Goal: Book appointment/travel/reservation

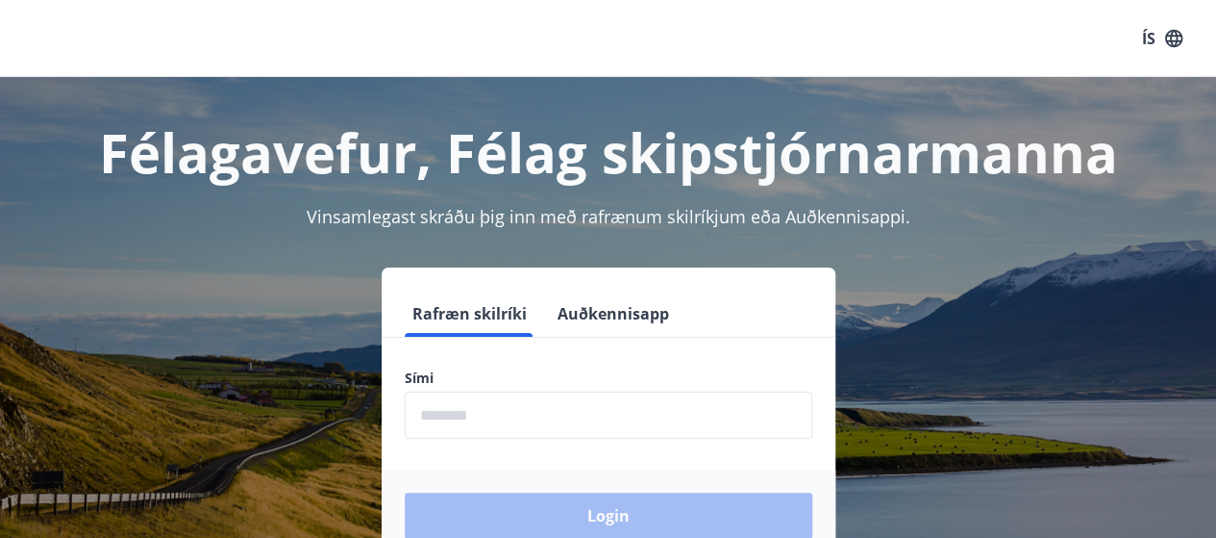
click at [532, 378] on label "Sími" at bounding box center [609, 377] width 408 height 19
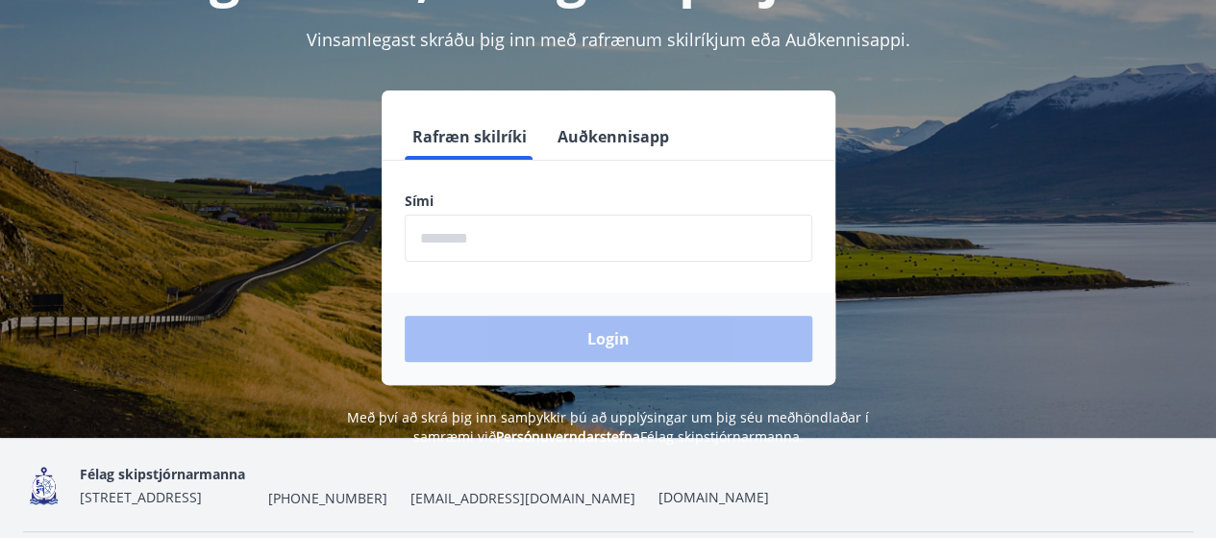
scroll to position [192, 0]
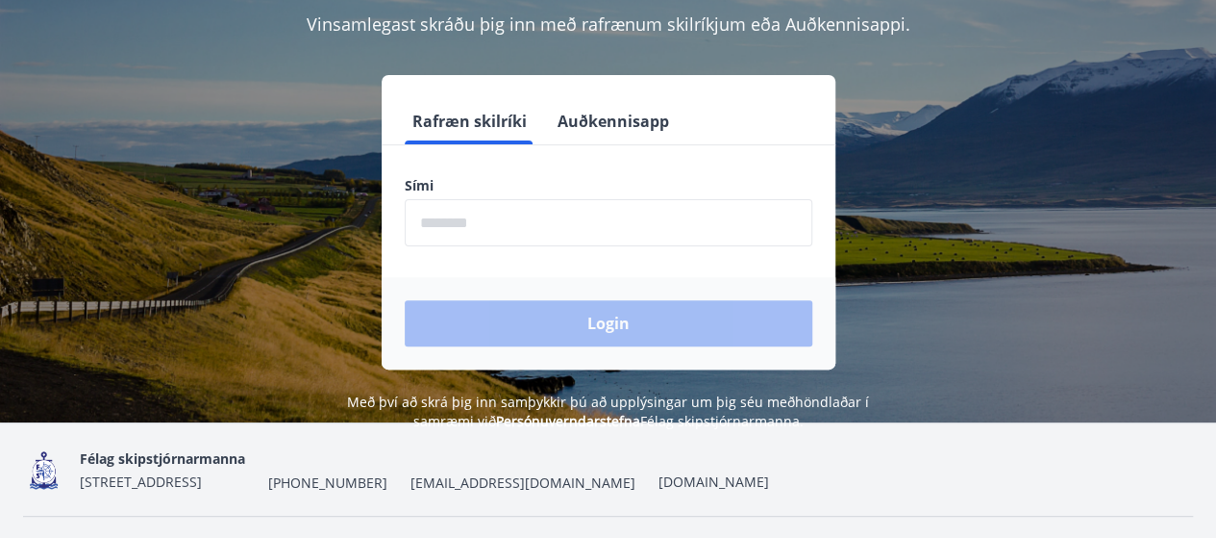
click at [502, 260] on form "Rafræn skilríki Auðkennisapp Sími ​ Login" at bounding box center [609, 233] width 454 height 271
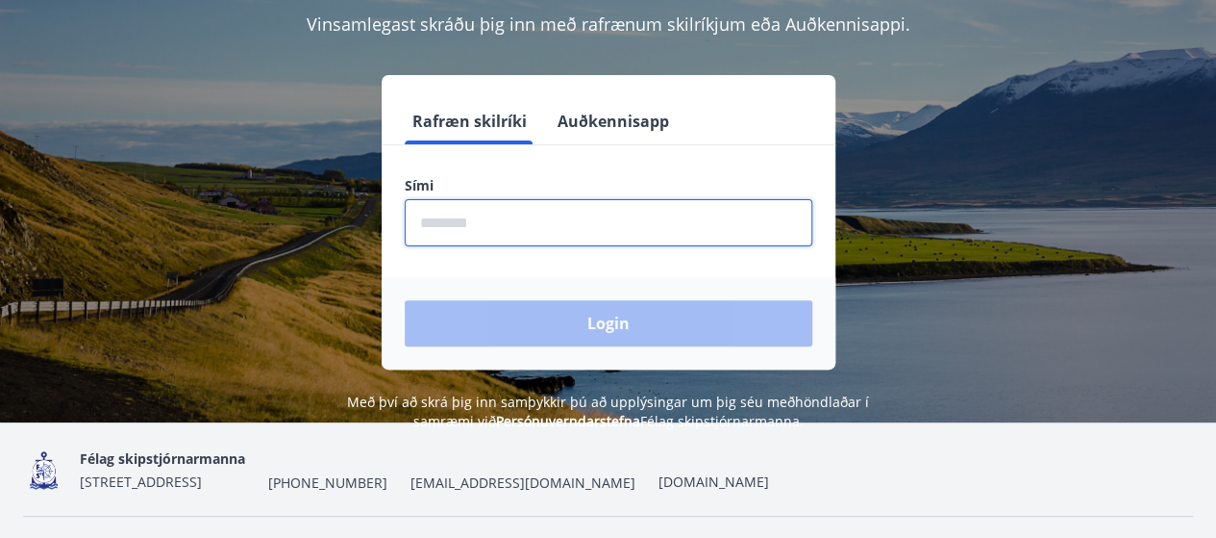
click at [481, 213] on input "phone" at bounding box center [609, 222] width 408 height 47
type input "********"
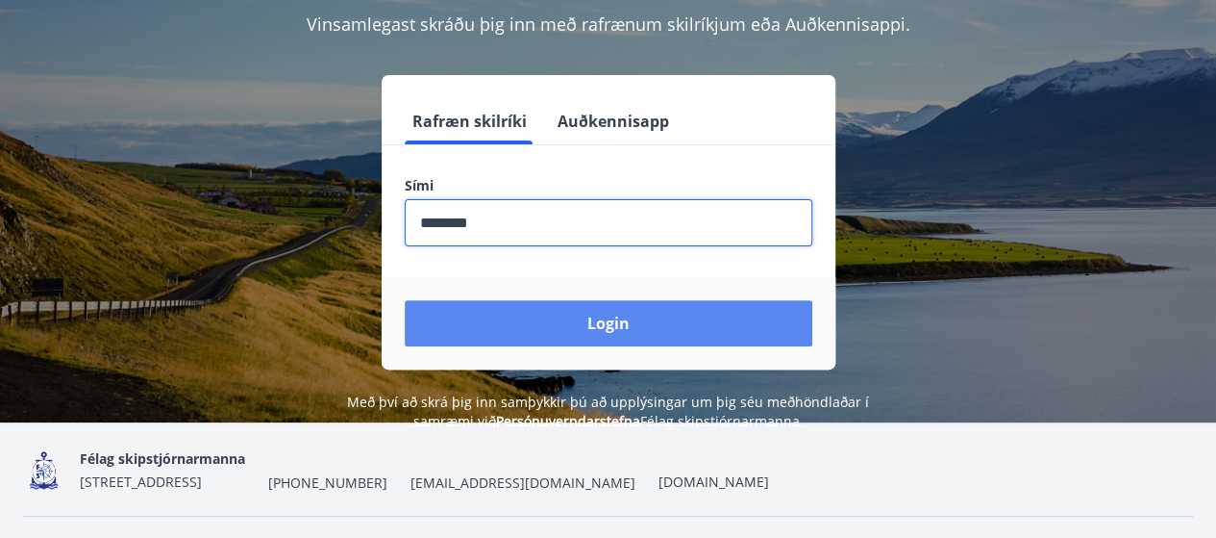
click at [557, 322] on button "Login" at bounding box center [609, 323] width 408 height 46
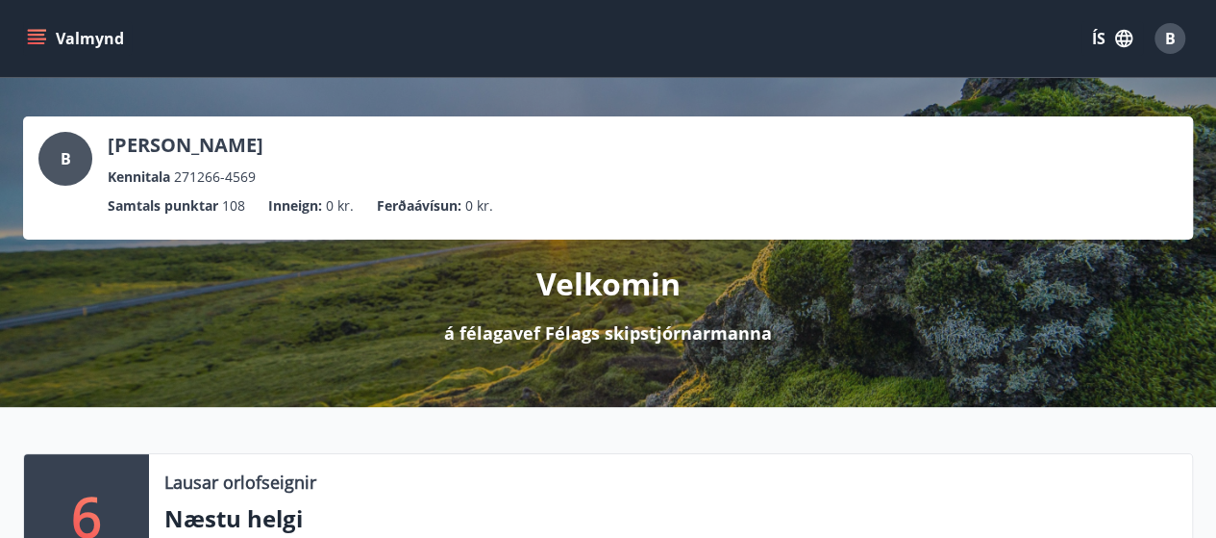
click at [42, 36] on icon "menu" at bounding box center [36, 35] width 17 height 2
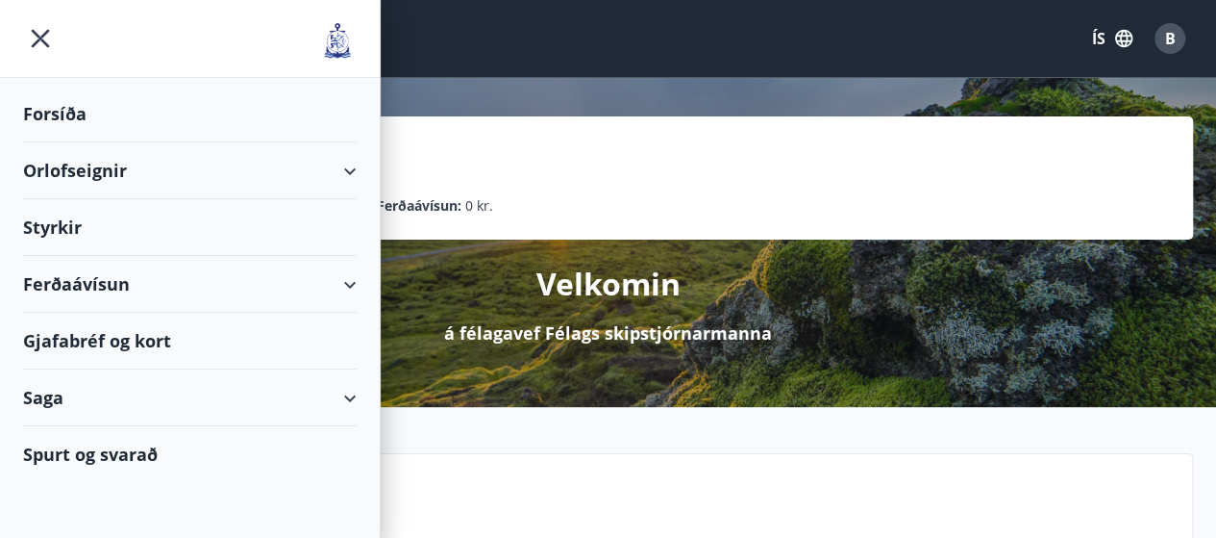
click at [288, 174] on div "Orlofseignir" at bounding box center [190, 170] width 334 height 57
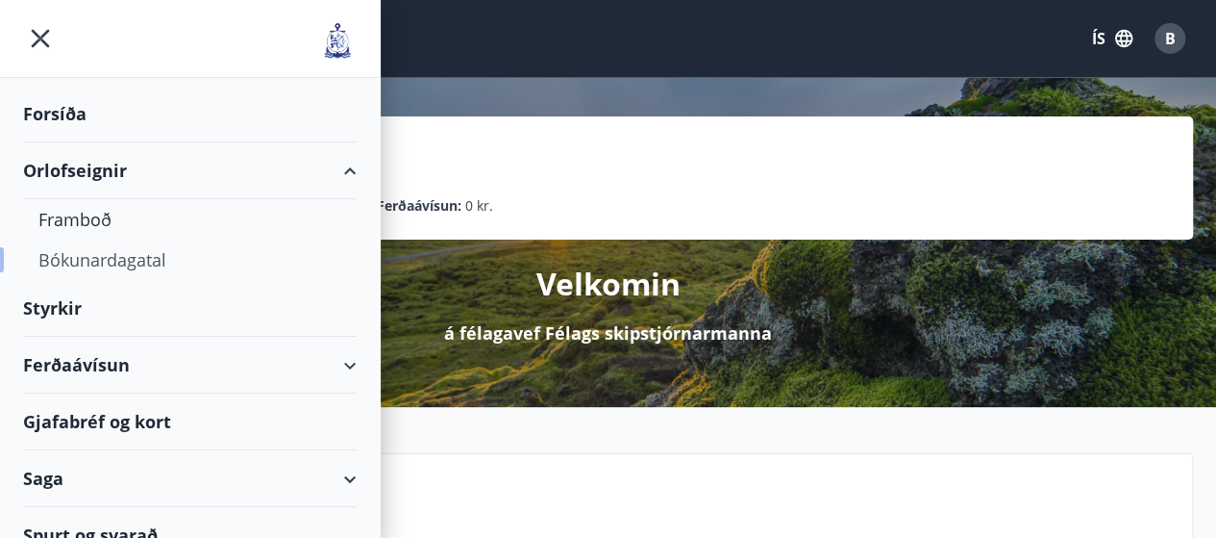
click at [156, 265] on div "Bókunardagatal" at bounding box center [189, 259] width 303 height 40
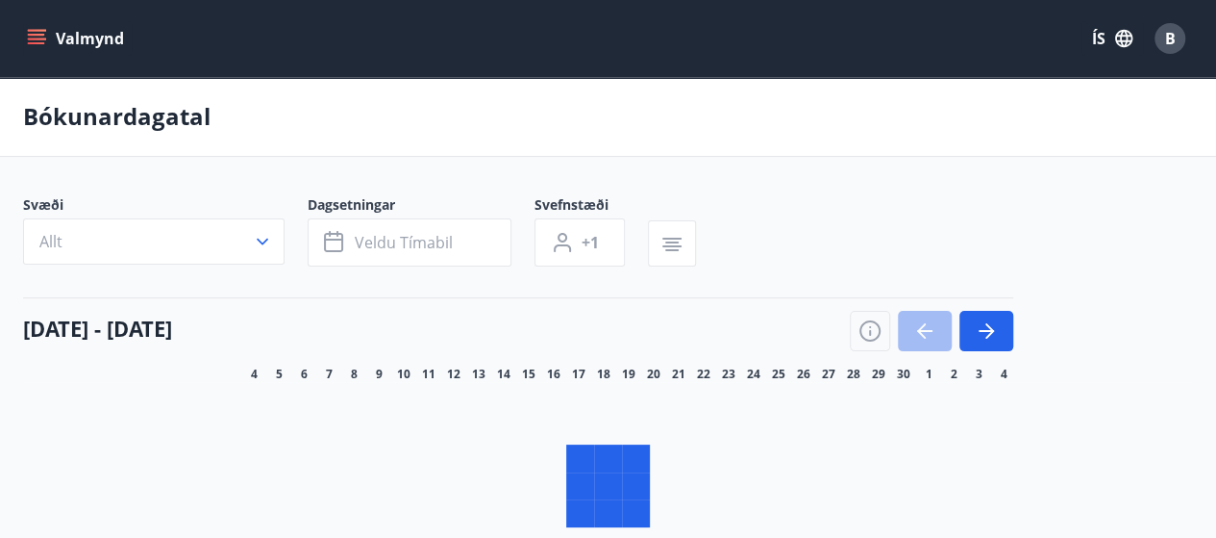
click at [262, 239] on button "Allt" at bounding box center [154, 241] width 262 height 46
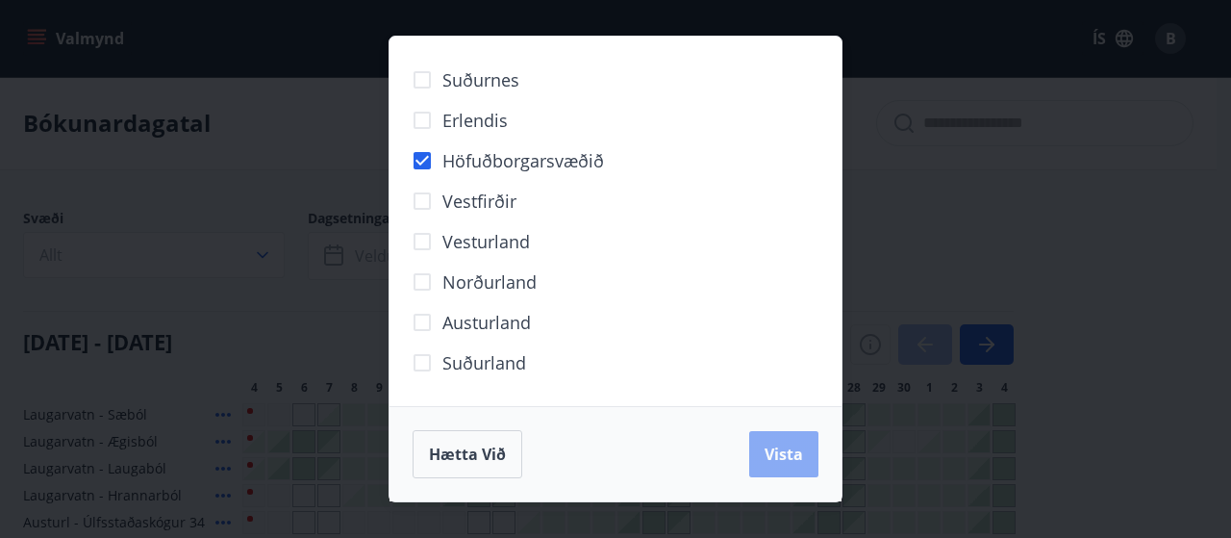
click at [802, 457] on span "Vista" at bounding box center [784, 453] width 38 height 21
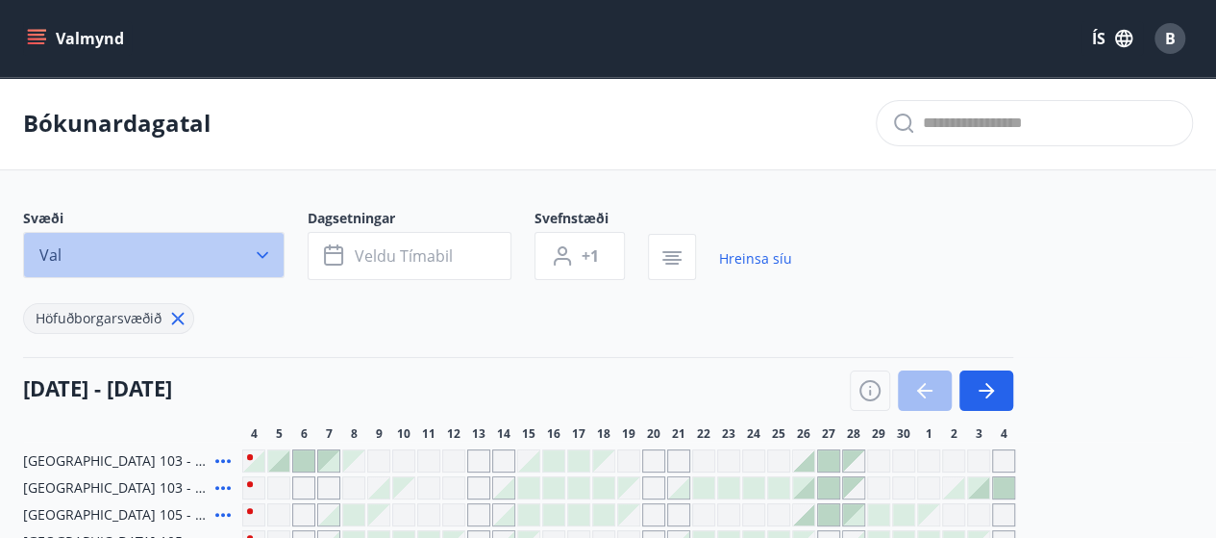
click at [260, 255] on icon "button" at bounding box center [263, 255] width 12 height 7
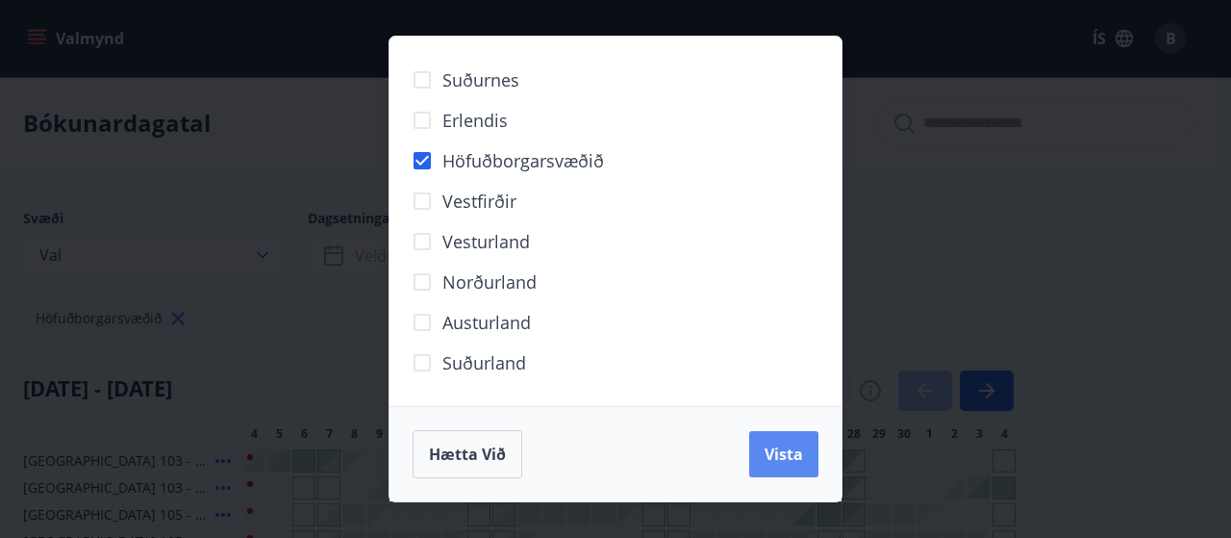
click at [775, 449] on span "Vista" at bounding box center [784, 453] width 38 height 21
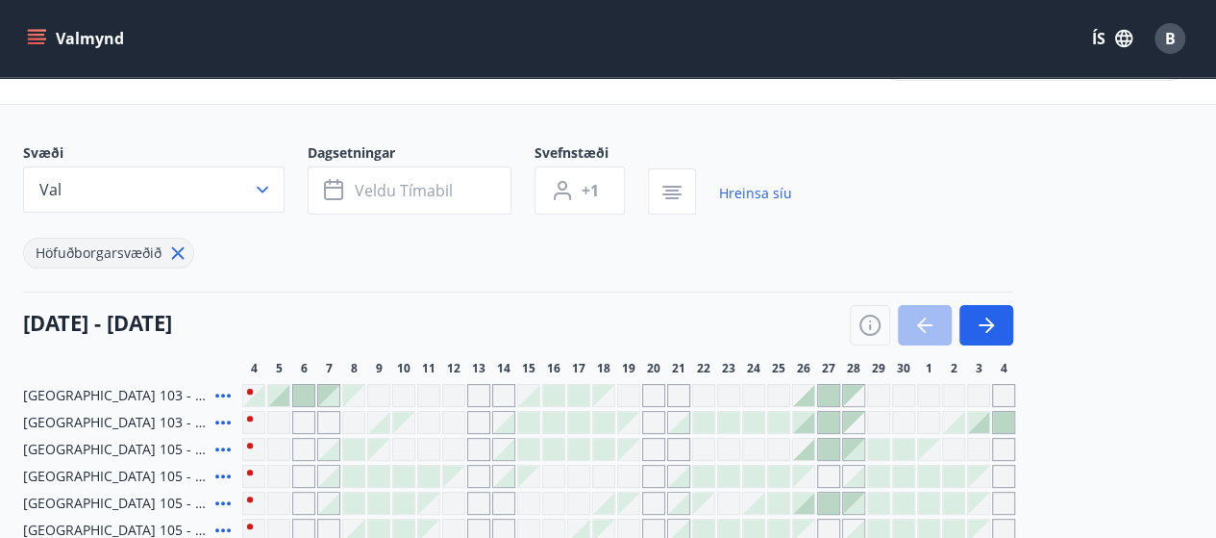
scroll to position [96, 0]
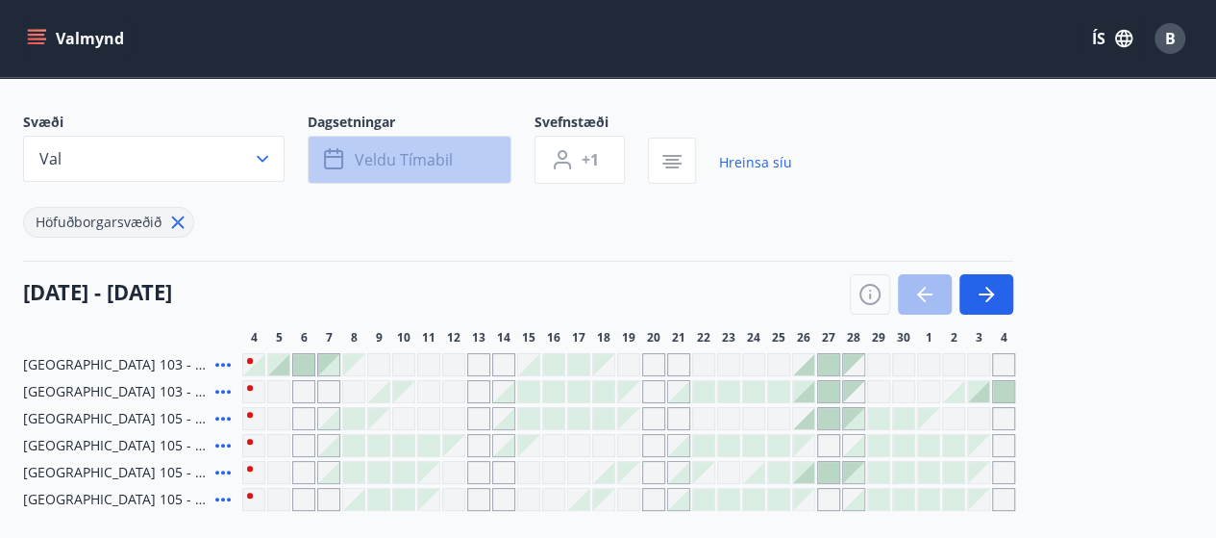
click at [341, 163] on icon "button" at bounding box center [333, 159] width 19 height 19
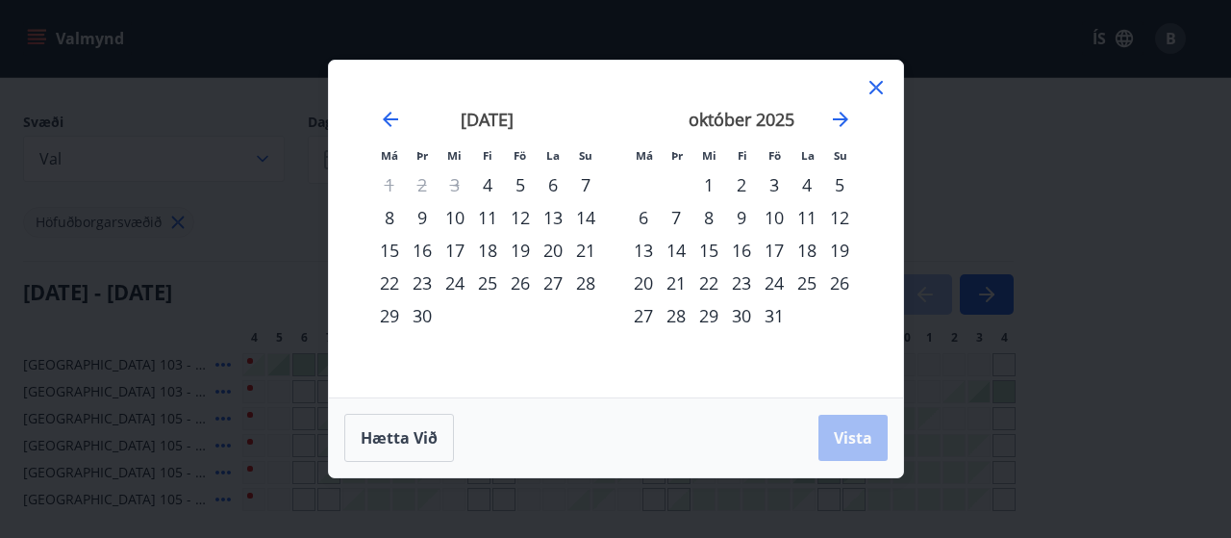
click at [385, 220] on div "8" at bounding box center [389, 217] width 33 height 33
click at [461, 224] on div "10" at bounding box center [455, 217] width 33 height 33
drag, startPoint x: 871, startPoint y: 432, endPoint x: 734, endPoint y: 372, distance: 149.9
click at [870, 432] on button "Vista" at bounding box center [852, 437] width 69 height 46
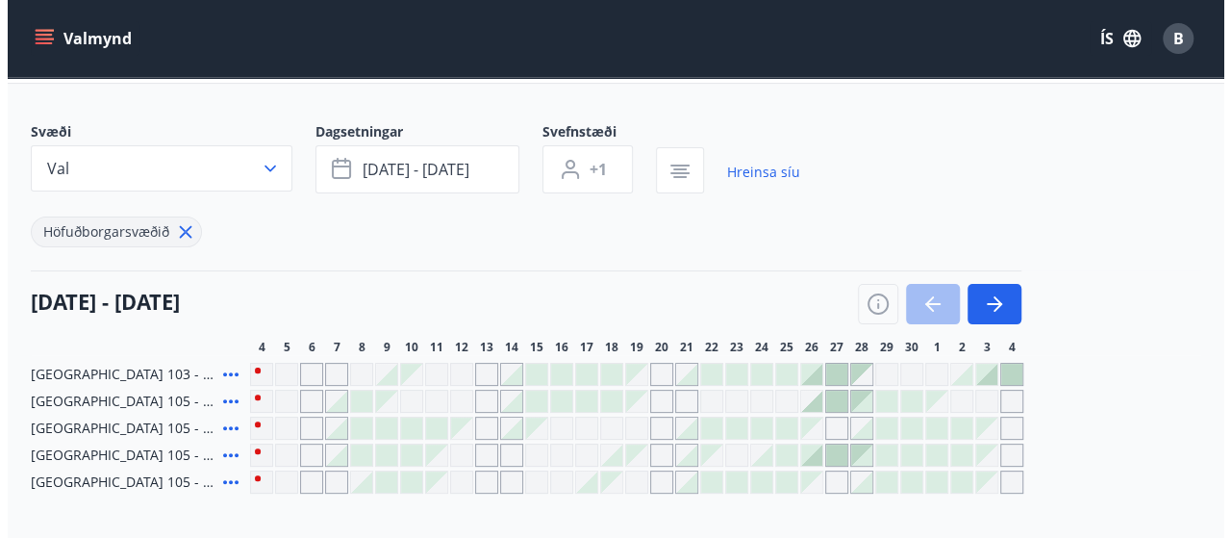
scroll to position [183, 0]
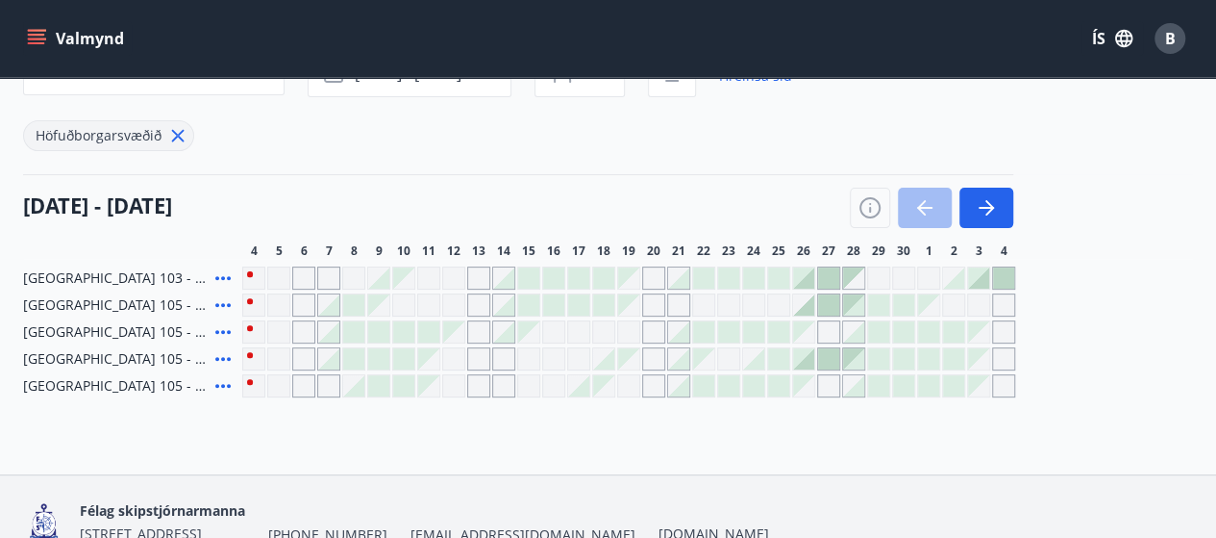
drag, startPoint x: 329, startPoint y: 279, endPoint x: 292, endPoint y: 283, distance: 36.7
click at [329, 280] on div "Gráir dagar eru ekki bókanlegir" at bounding box center [328, 277] width 23 height 23
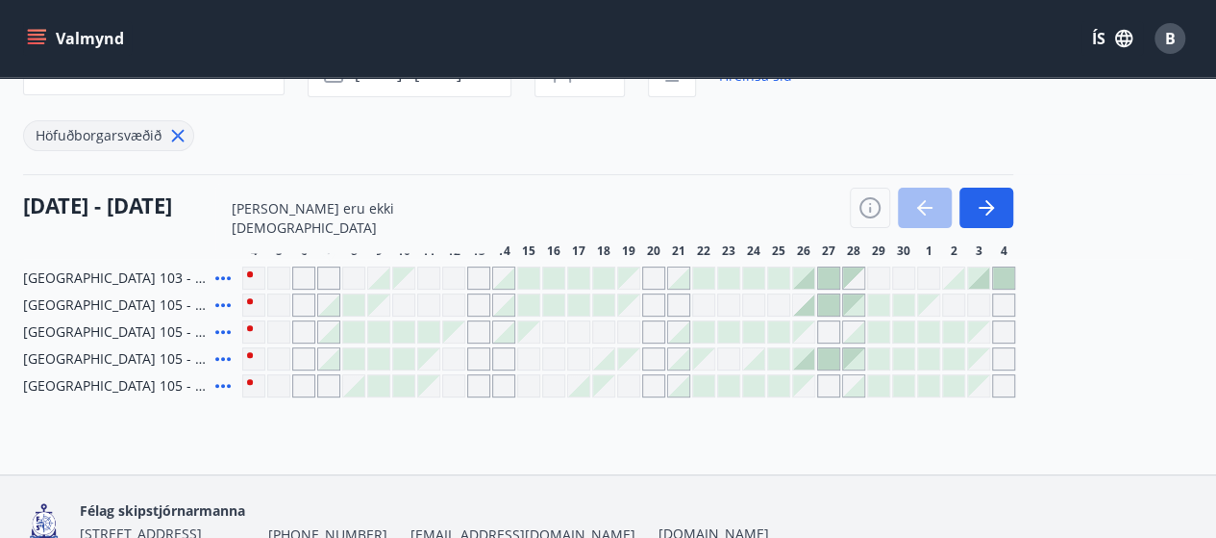
click at [298, 281] on div "Gráir dagar eru ekki bókanlegir" at bounding box center [303, 277] width 23 height 23
click at [487, 489] on div "Félag skipstjórnarmanna [STREET_ADDRESS] [PHONE_NUMBER] [EMAIL_ADDRESS][DOMAIN_…" at bounding box center [608, 521] width 1170 height 92
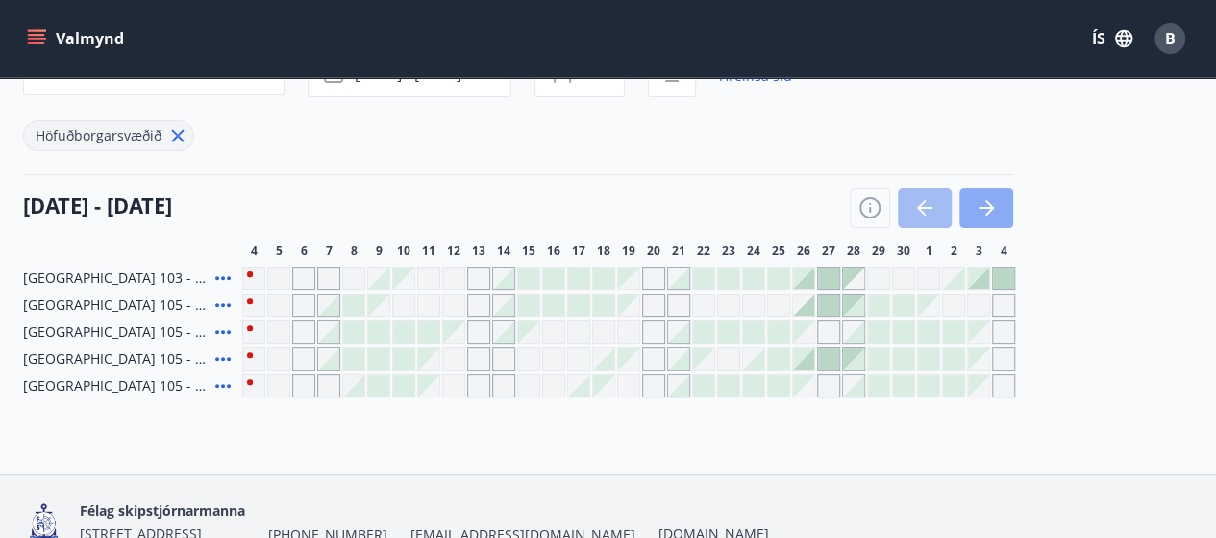
click at [989, 200] on icon "button" at bounding box center [986, 207] width 23 height 23
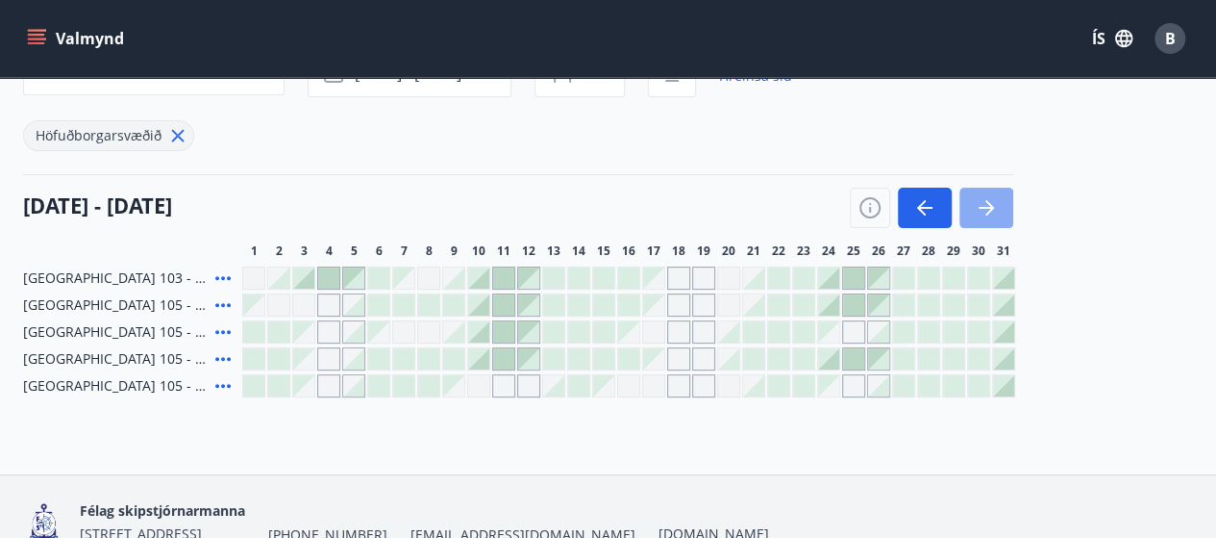
click at [989, 200] on icon "button" at bounding box center [986, 207] width 23 height 23
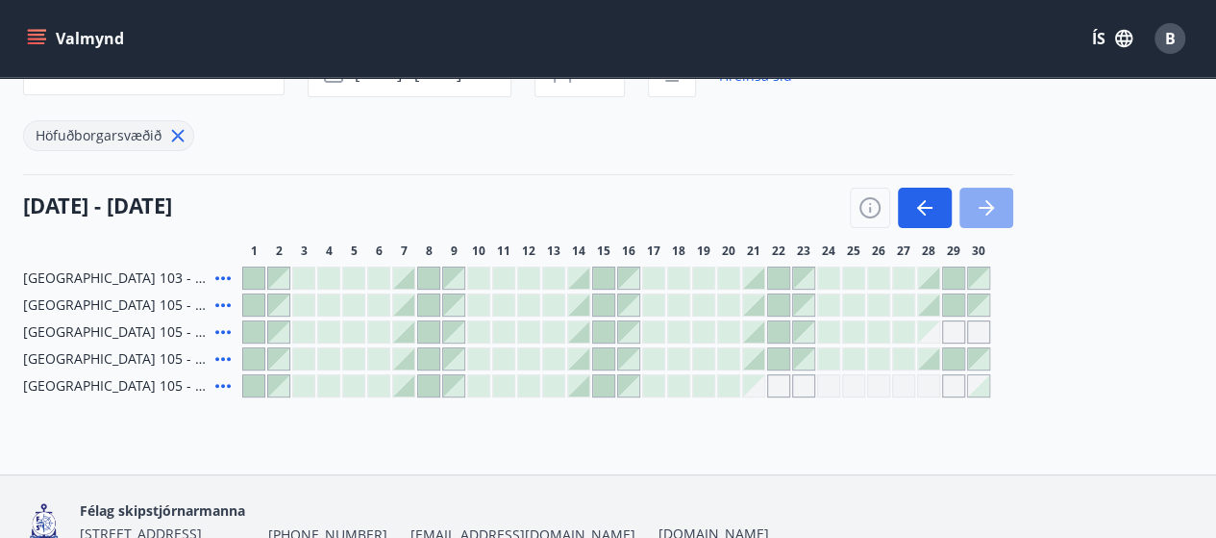
click at [989, 200] on icon "button" at bounding box center [986, 207] width 23 height 23
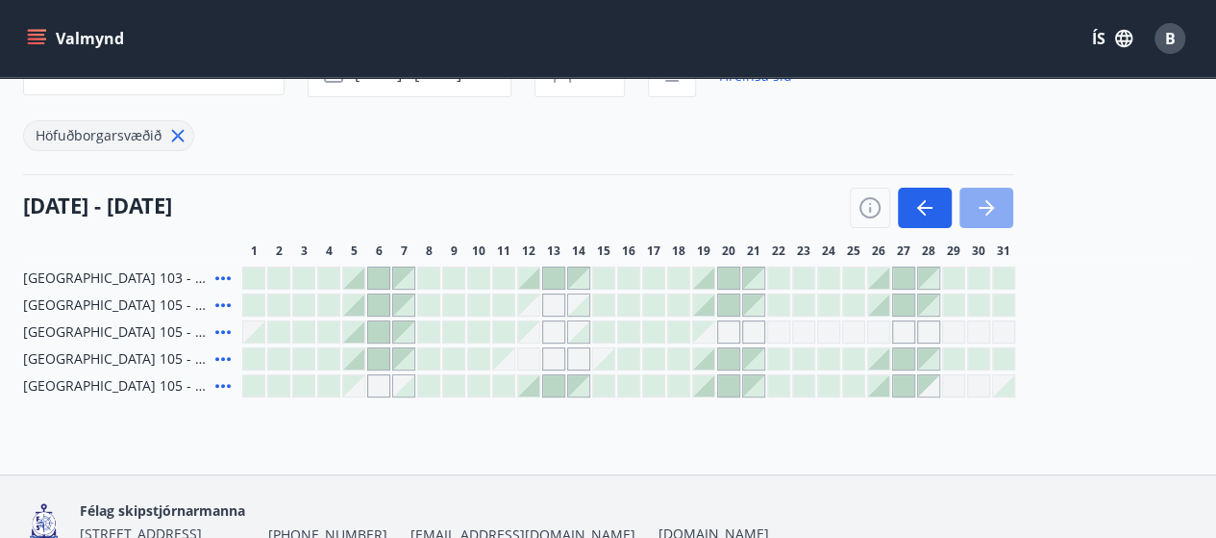
click at [989, 200] on icon "button" at bounding box center [986, 207] width 23 height 23
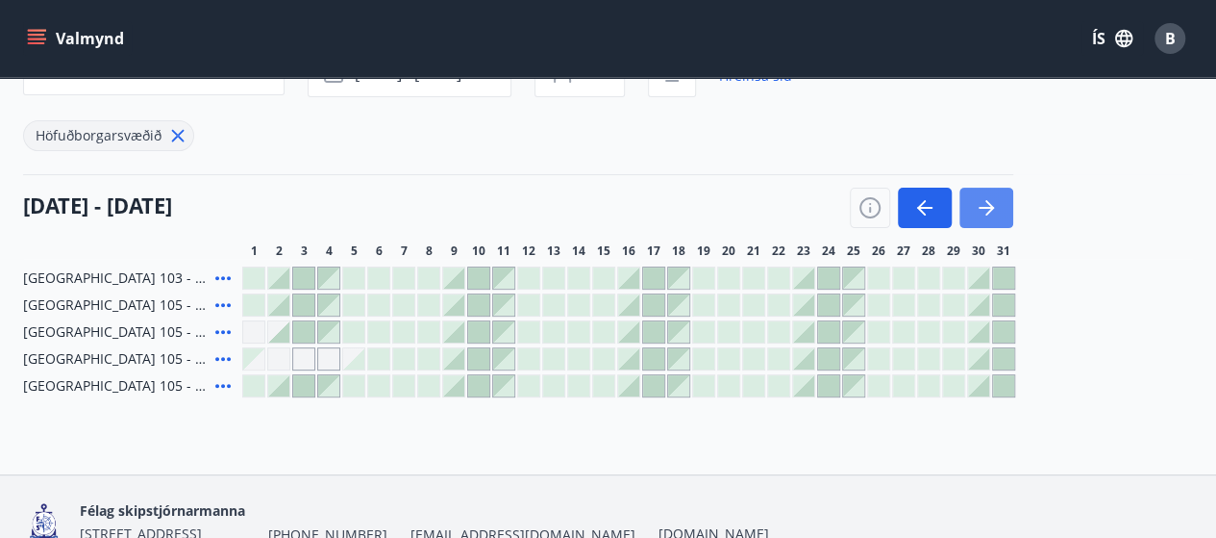
click at [989, 200] on icon "button" at bounding box center [986, 207] width 23 height 23
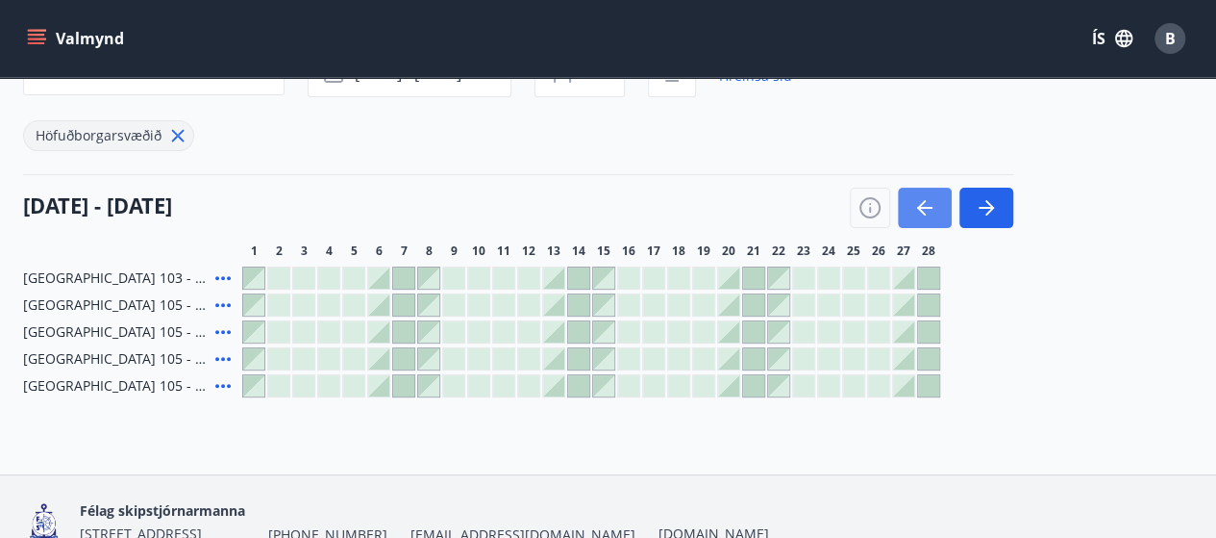
click at [919, 208] on icon "button" at bounding box center [921, 207] width 9 height 15
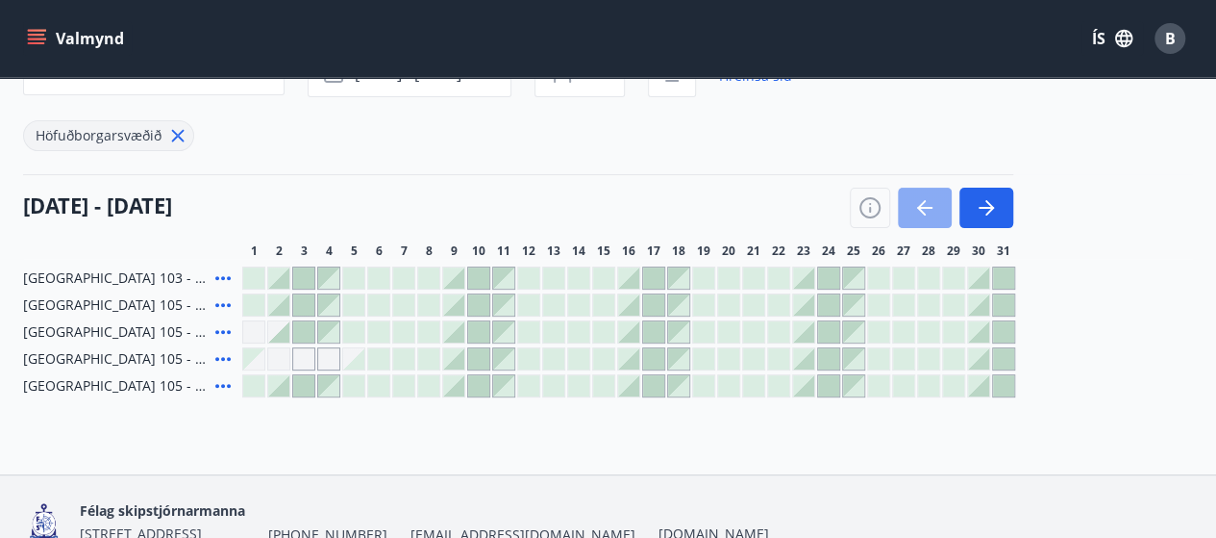
click at [919, 208] on icon "button" at bounding box center [921, 207] width 9 height 15
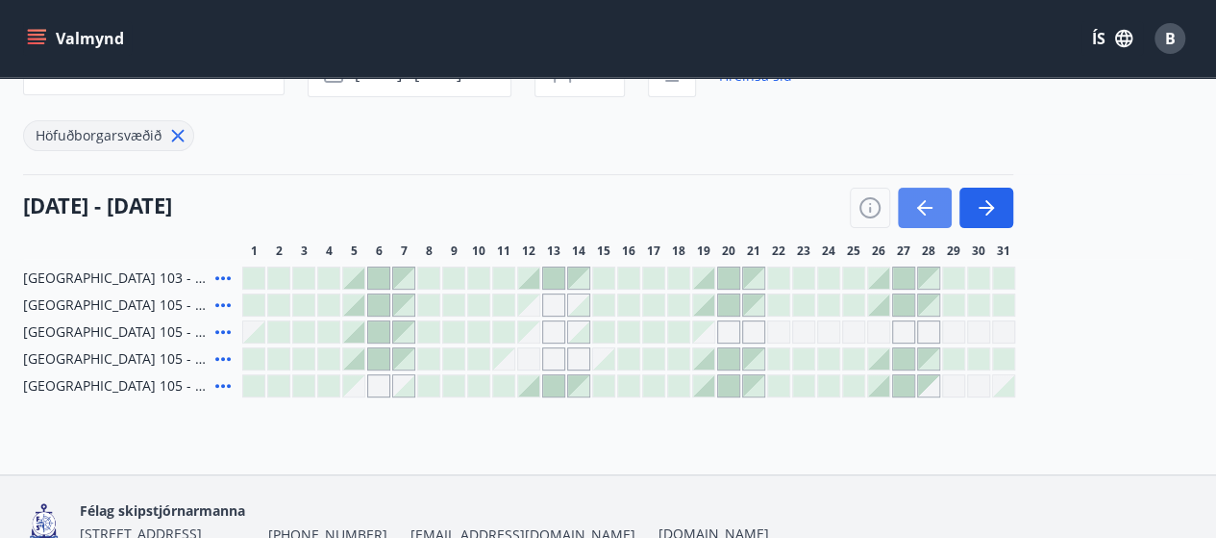
click at [919, 208] on icon "button" at bounding box center [921, 207] width 9 height 15
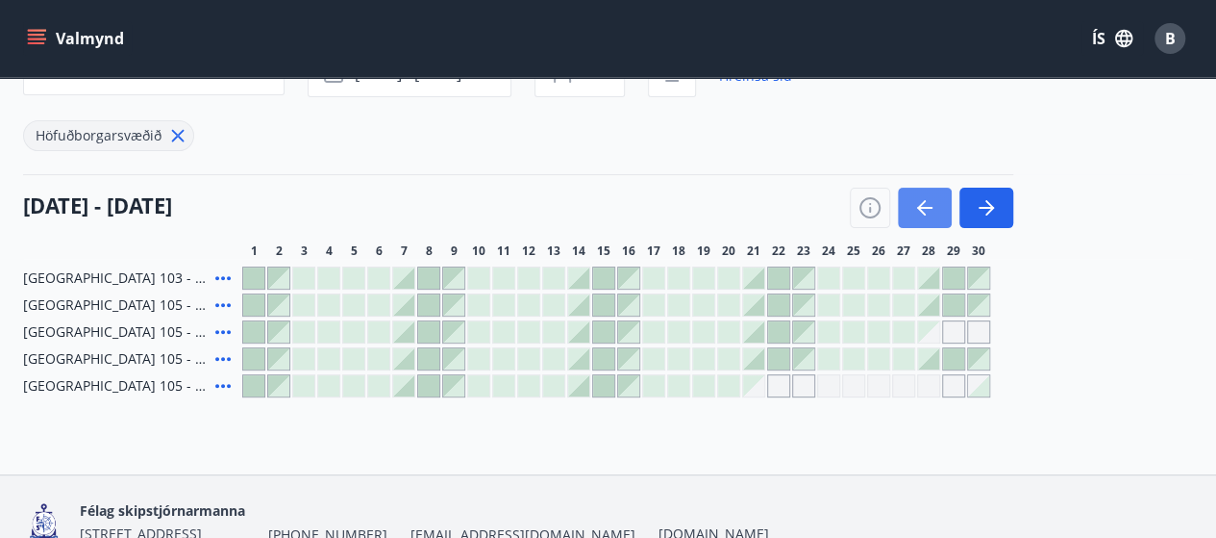
click at [919, 208] on icon "button" at bounding box center [921, 207] width 9 height 15
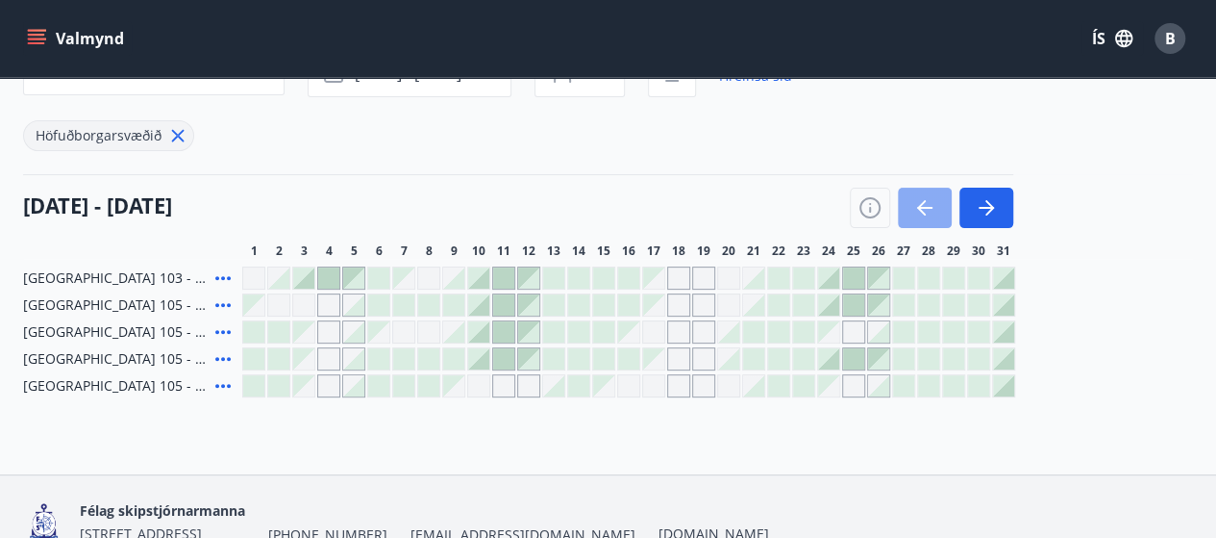
click at [919, 208] on icon "button" at bounding box center [921, 207] width 9 height 15
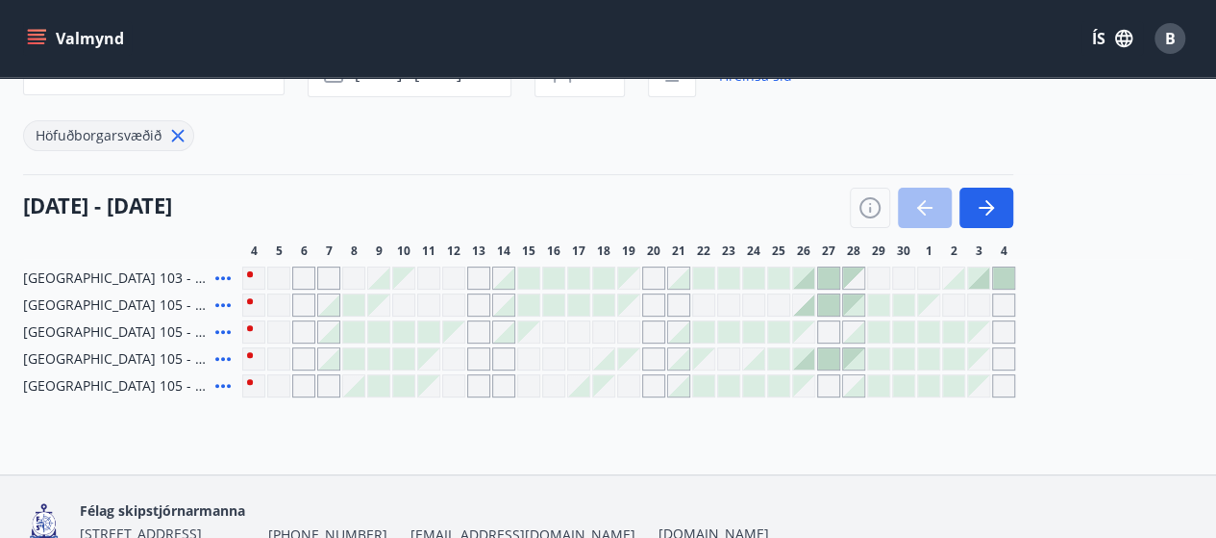
click at [331, 332] on div at bounding box center [328, 331] width 21 height 21
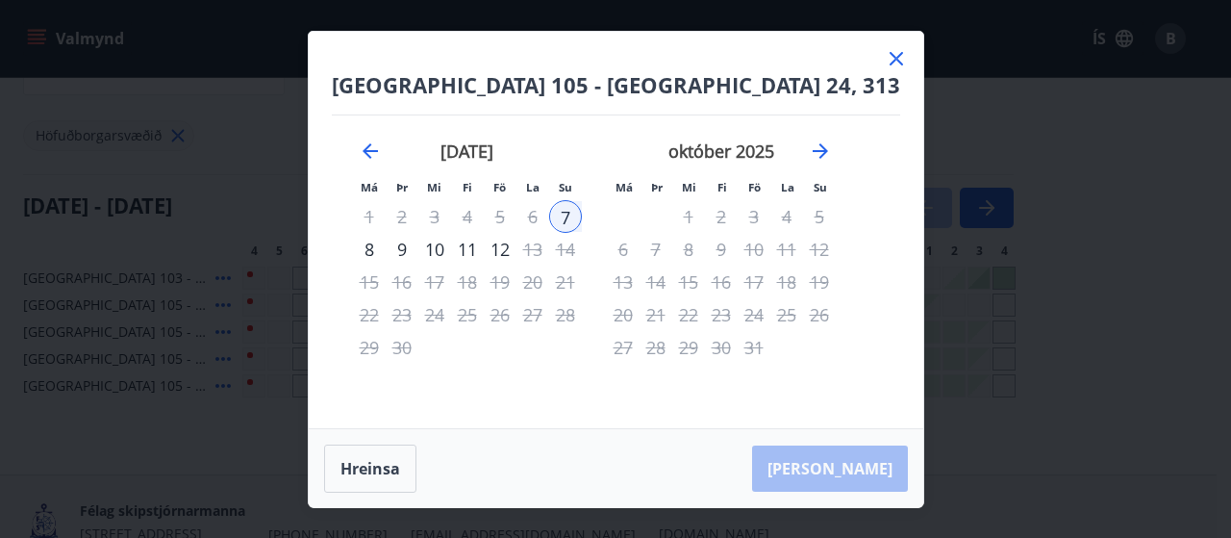
click at [885, 61] on icon at bounding box center [896, 58] width 23 height 23
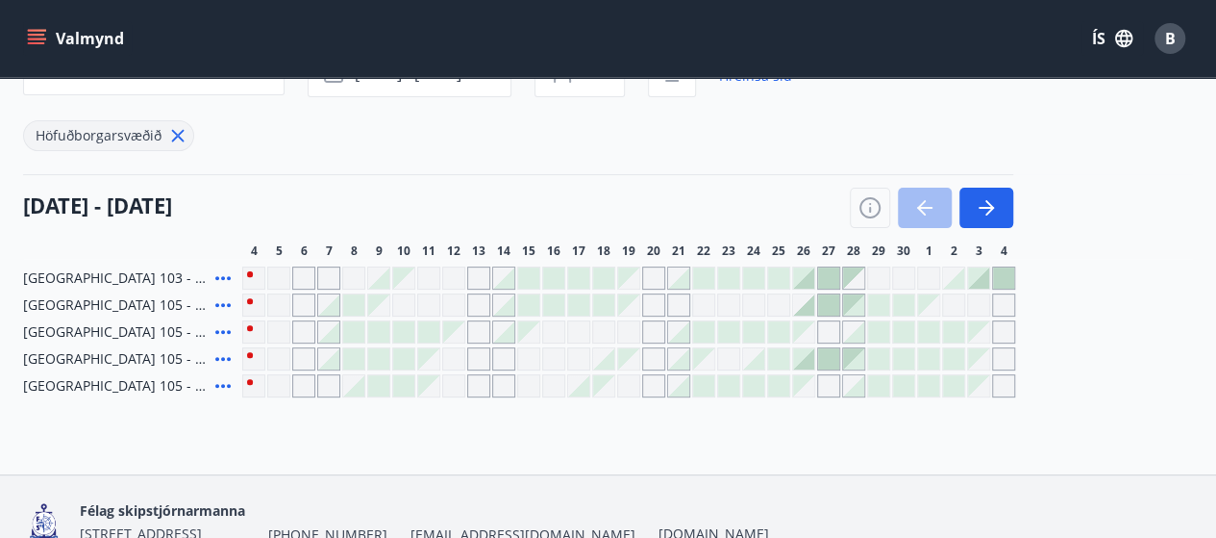
click at [356, 333] on div at bounding box center [353, 331] width 21 height 21
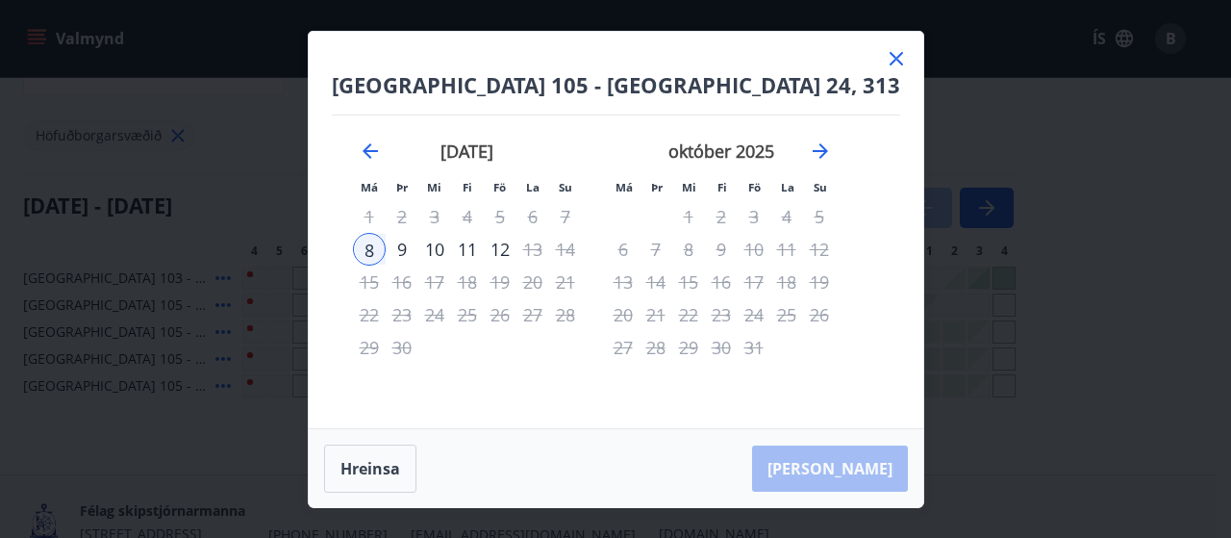
click at [451, 255] on div "10" at bounding box center [434, 249] width 33 height 33
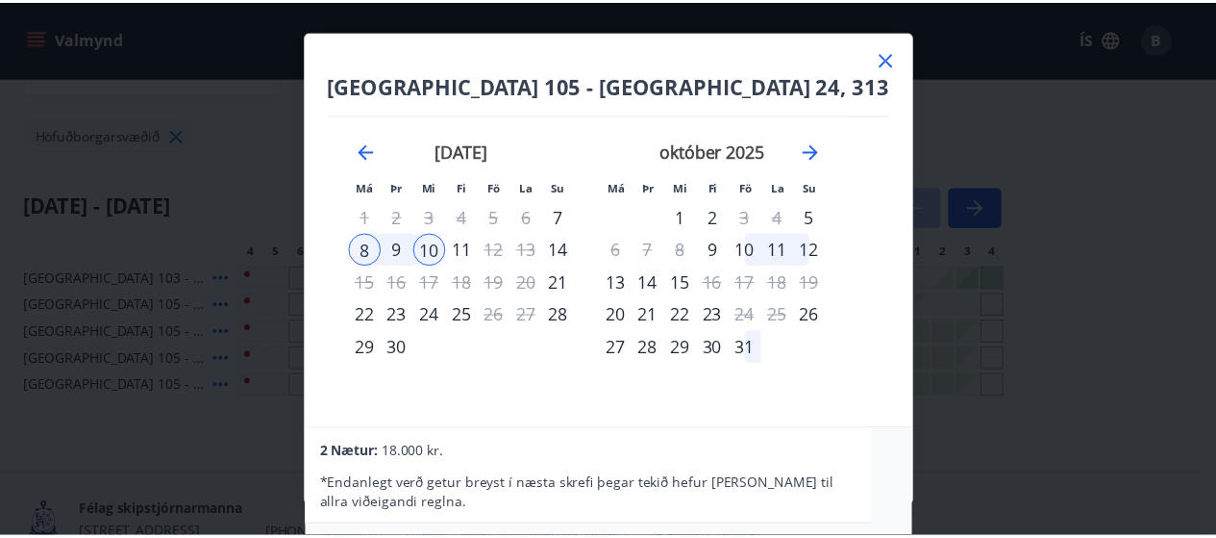
scroll to position [0, 0]
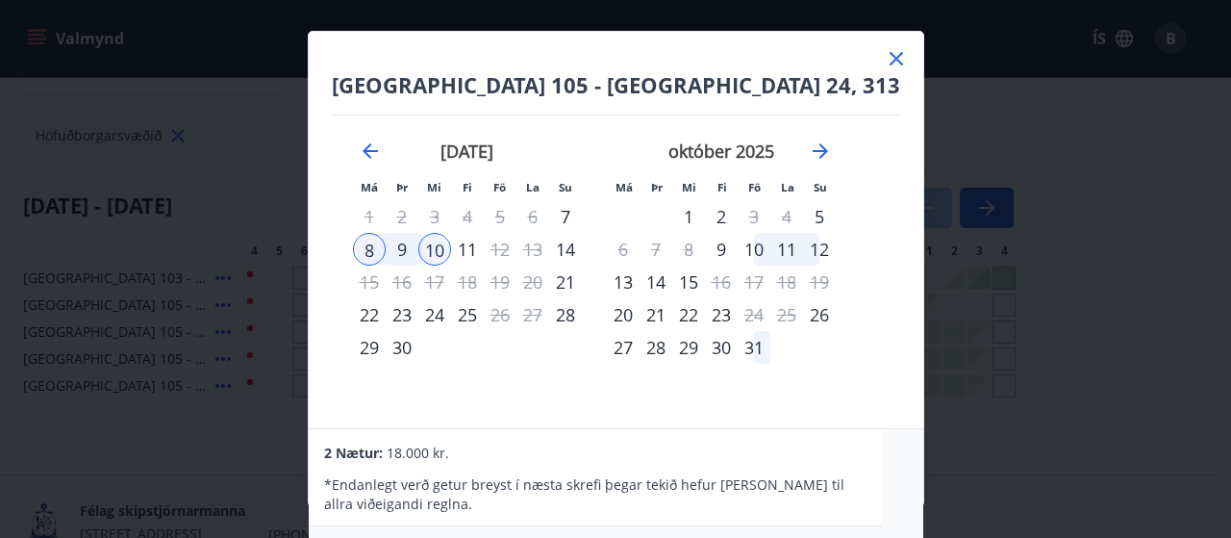
drag, startPoint x: 877, startPoint y: 57, endPoint x: 877, endPoint y: 78, distance: 21.2
click at [885, 57] on icon at bounding box center [896, 58] width 23 height 23
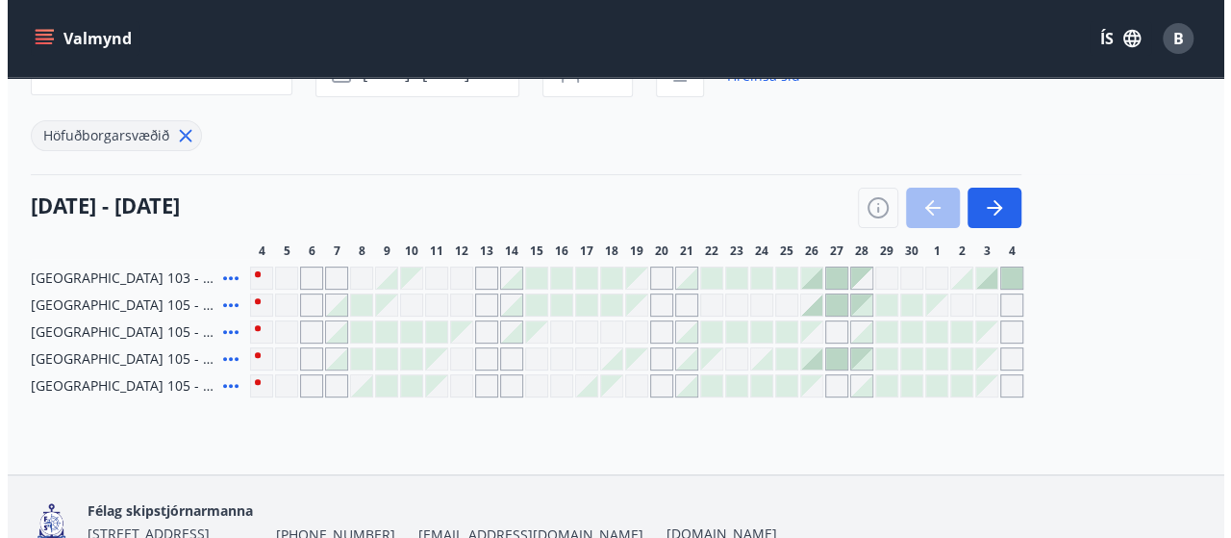
scroll to position [279, 0]
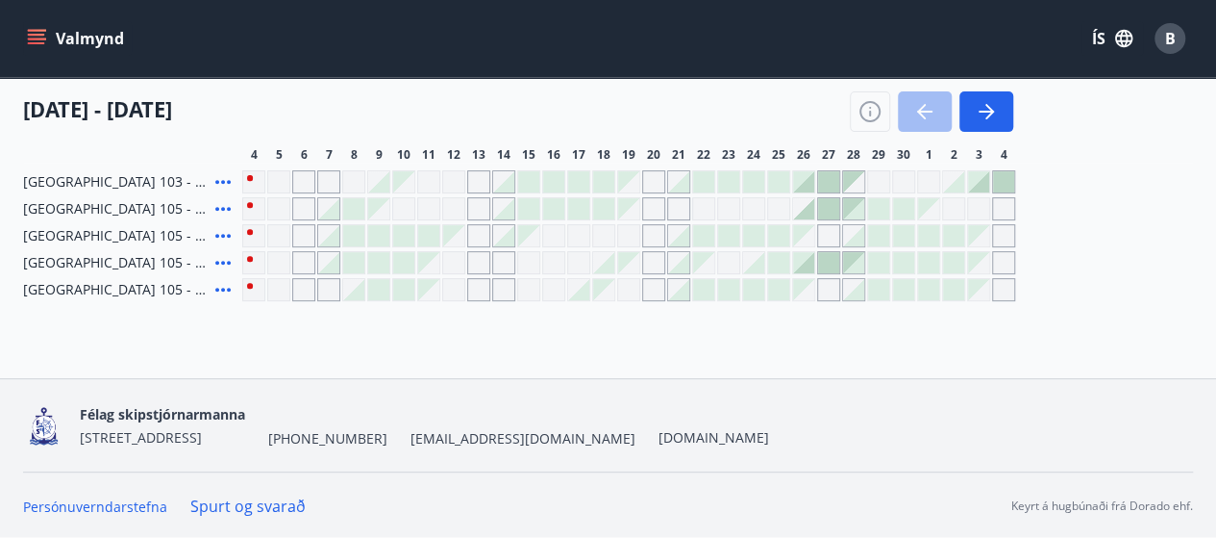
click at [231, 236] on icon at bounding box center [223, 235] width 23 height 23
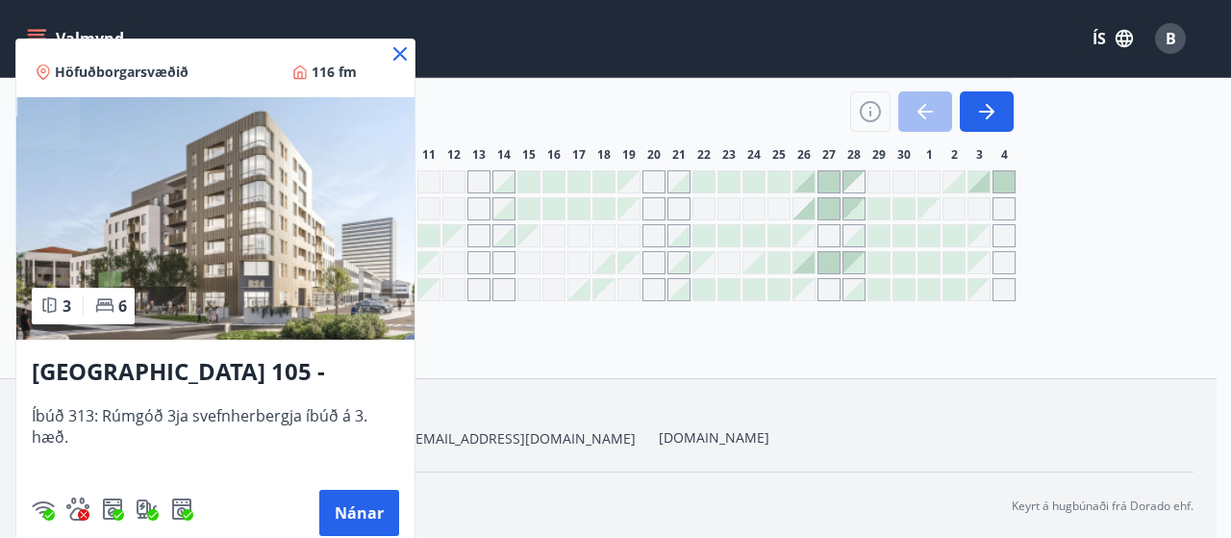
click at [402, 49] on icon at bounding box center [400, 53] width 23 height 23
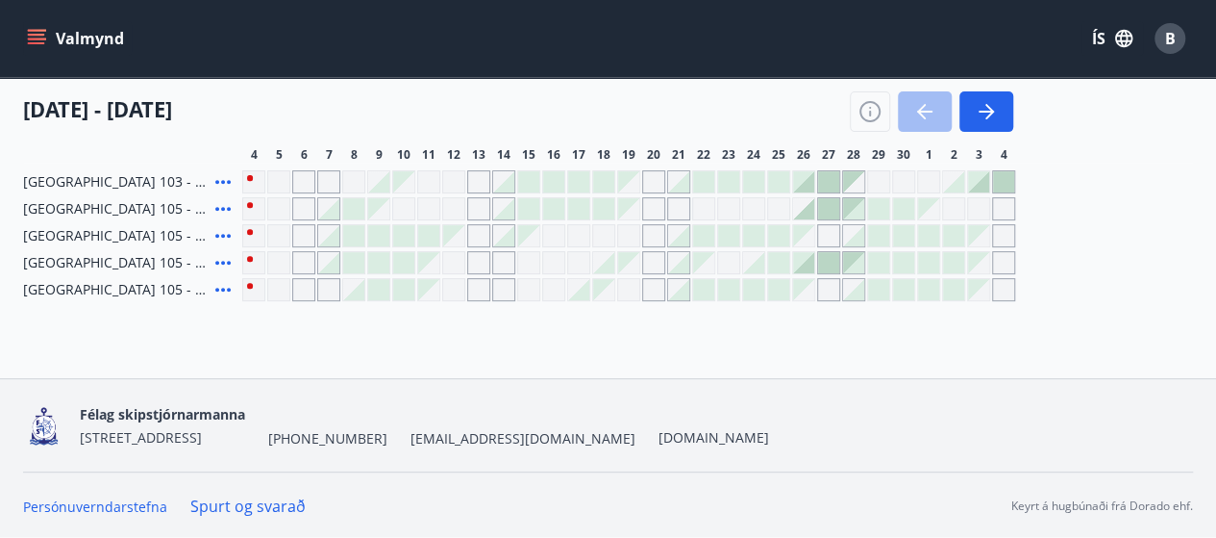
click at [331, 239] on div at bounding box center [328, 235] width 21 height 21
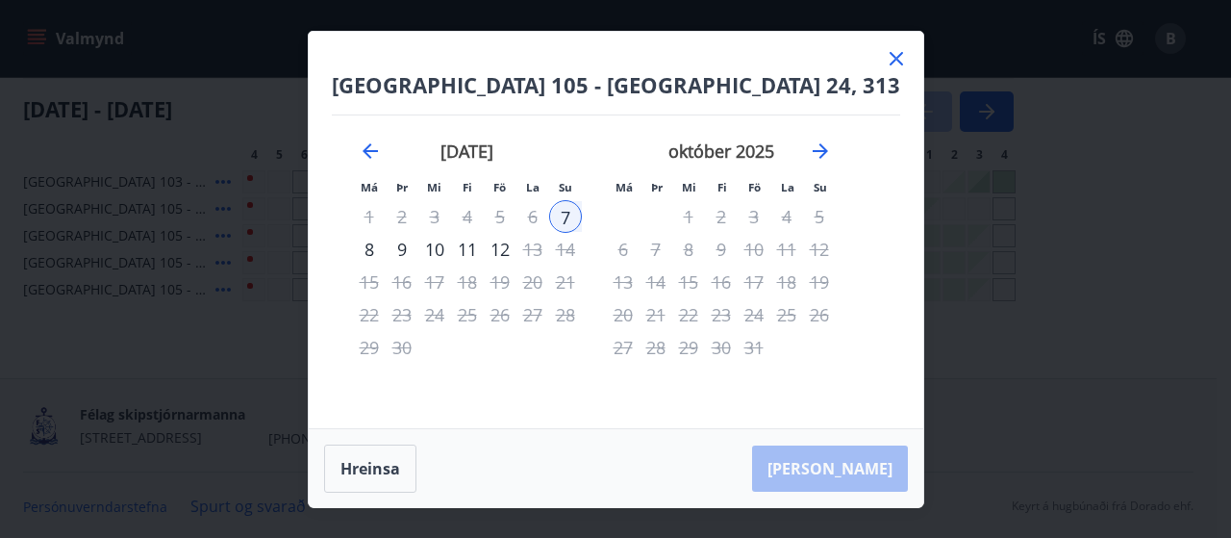
click at [885, 56] on icon at bounding box center [896, 58] width 23 height 23
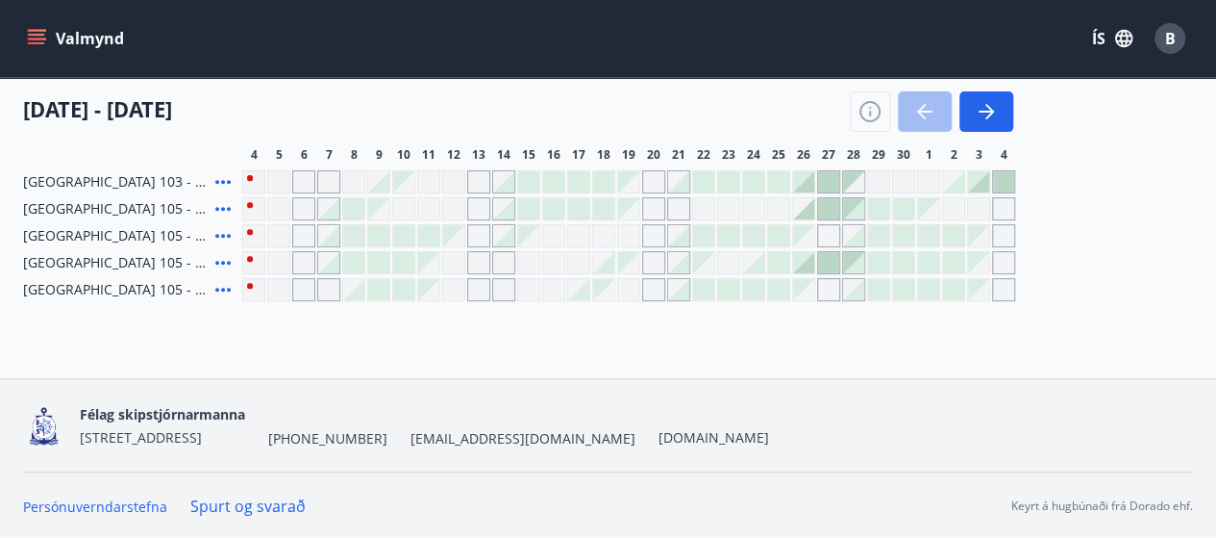
click at [354, 241] on div at bounding box center [353, 235] width 21 height 21
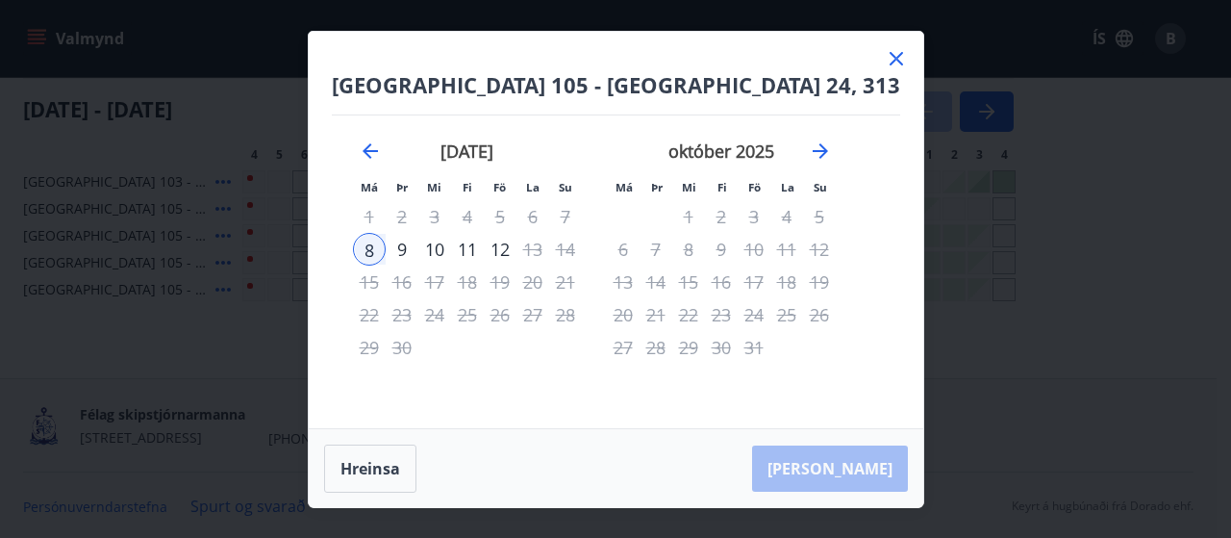
click at [451, 252] on div "10" at bounding box center [434, 249] width 33 height 33
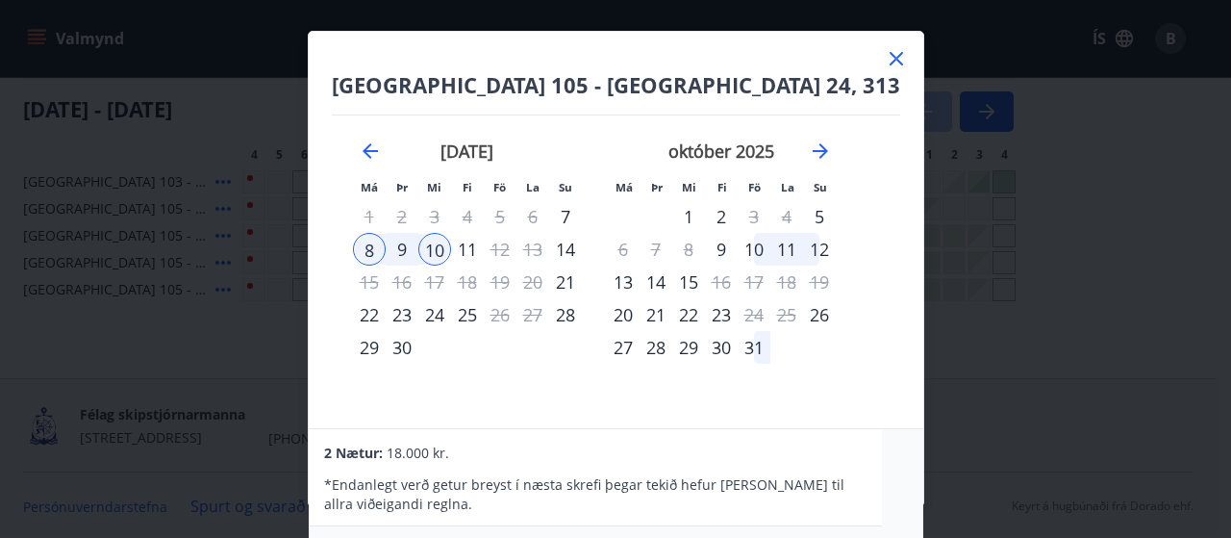
scroll to position [0, 0]
drag, startPoint x: 963, startPoint y: 338, endPoint x: 801, endPoint y: 207, distance: 208.5
click at [964, 338] on div "[GEOGRAPHIC_DATA] 105 - [GEOGRAPHIC_DATA] 24, 313 Má Þr Mi Fi Fö La Su Má Þr Mi…" at bounding box center [615, 269] width 1231 height 538
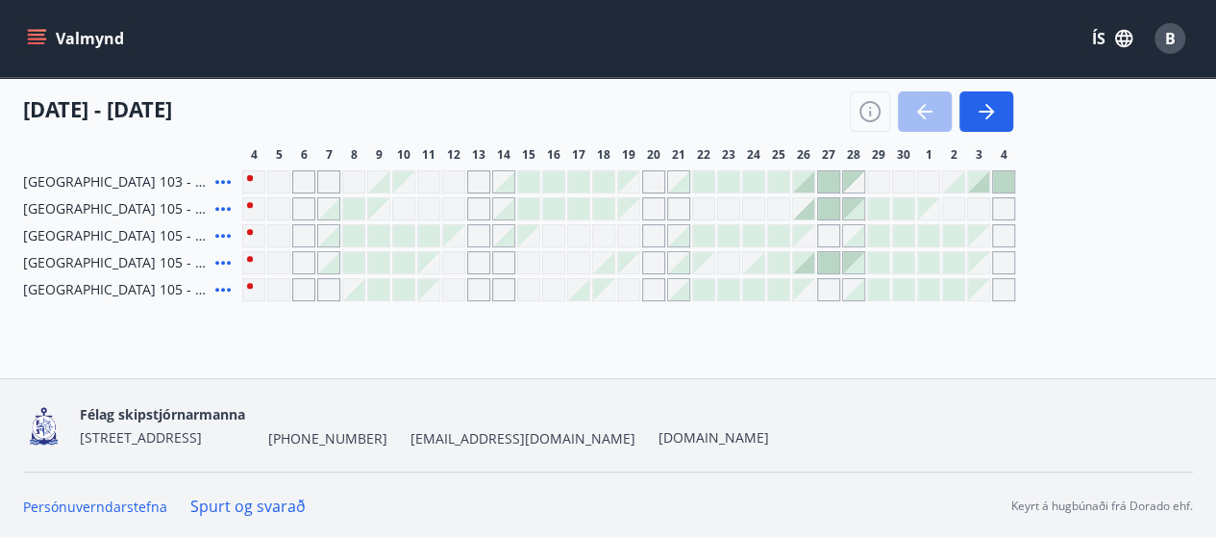
click at [335, 266] on div at bounding box center [328, 262] width 21 height 21
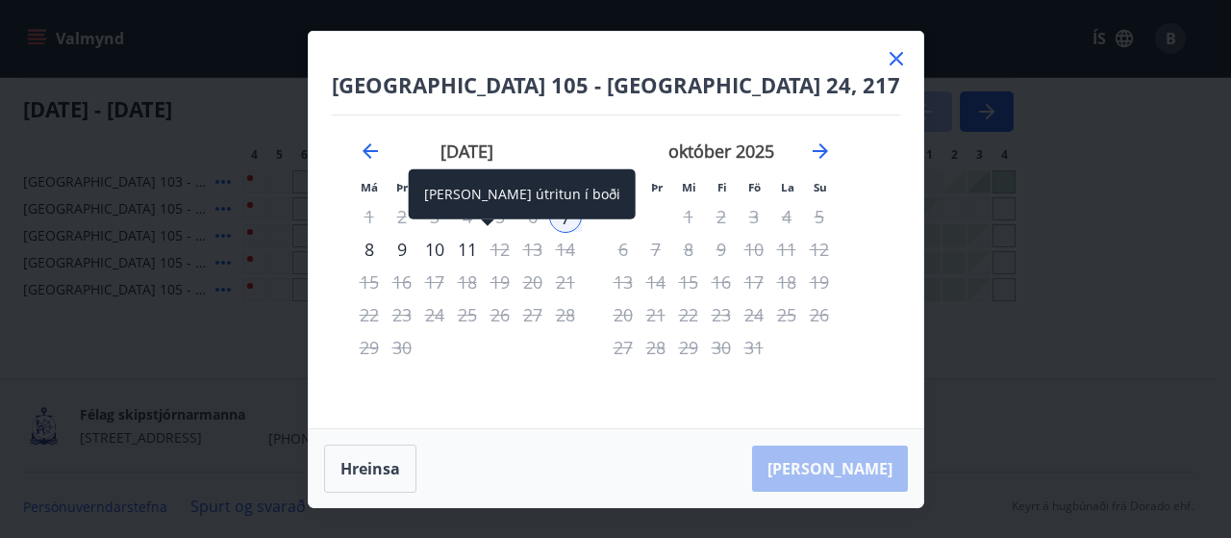
click at [484, 254] on div "11" at bounding box center [467, 249] width 33 height 33
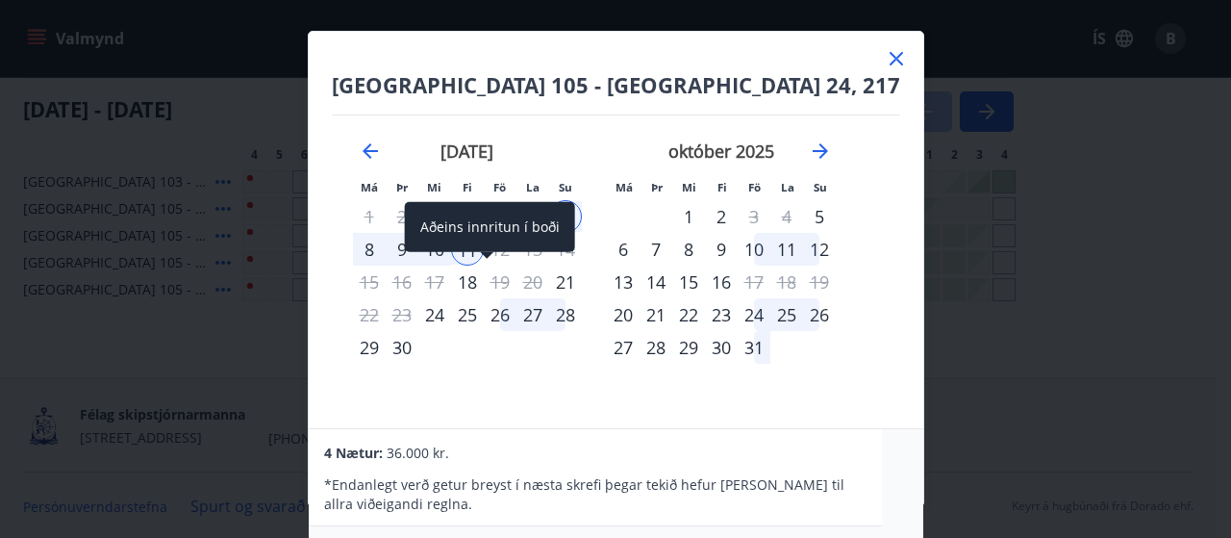
click at [453, 254] on div "Aðeins innritun í boði" at bounding box center [490, 233] width 170 height 63
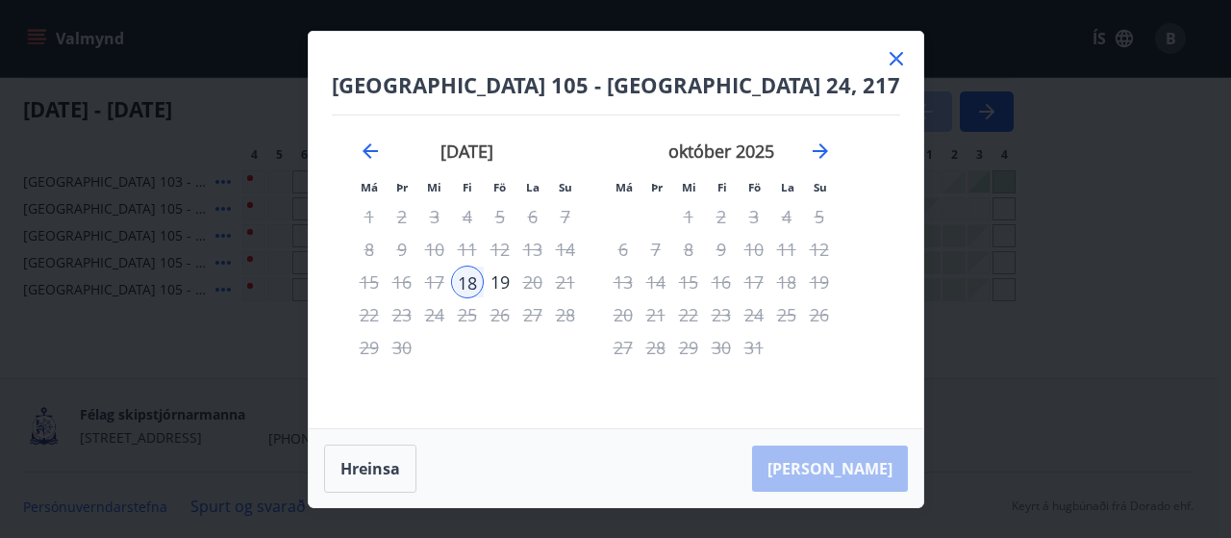
click at [885, 59] on icon at bounding box center [896, 58] width 23 height 23
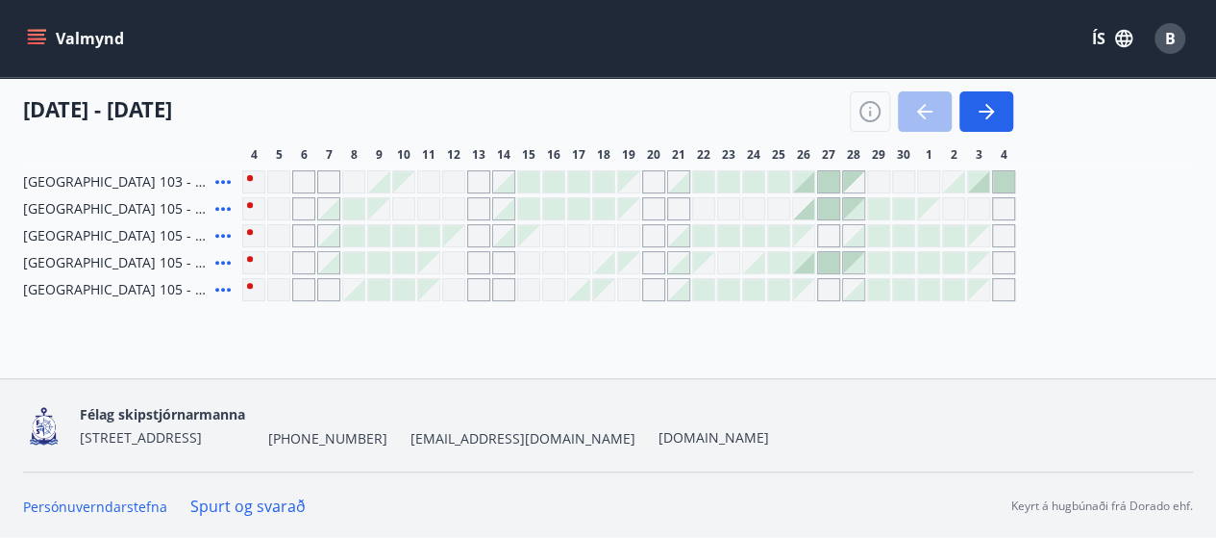
click at [348, 232] on div at bounding box center [353, 235] width 21 height 21
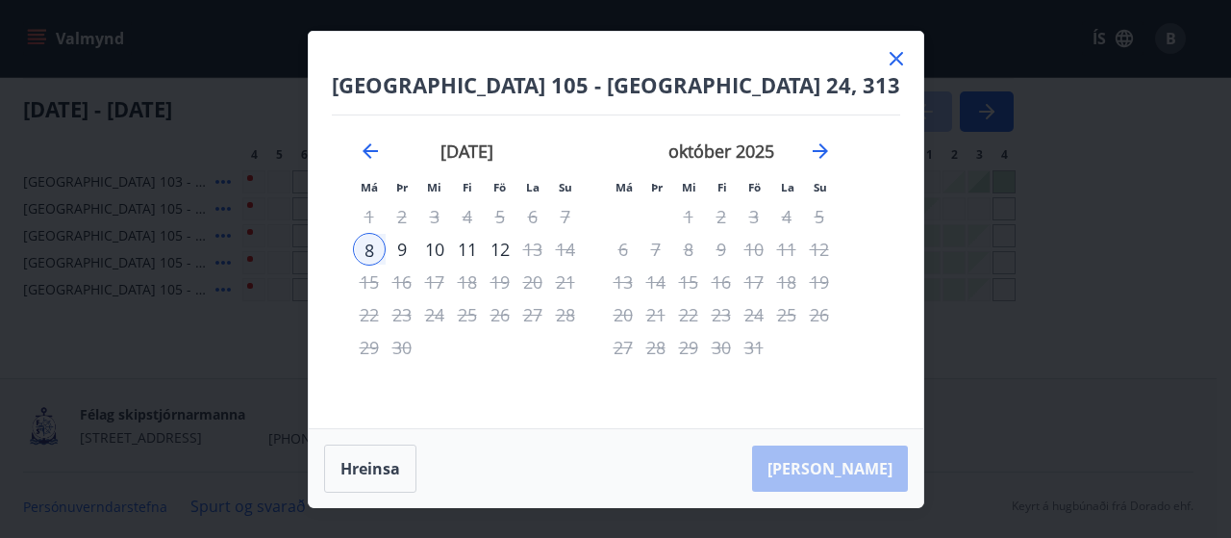
click at [451, 247] on div "10" at bounding box center [434, 249] width 33 height 33
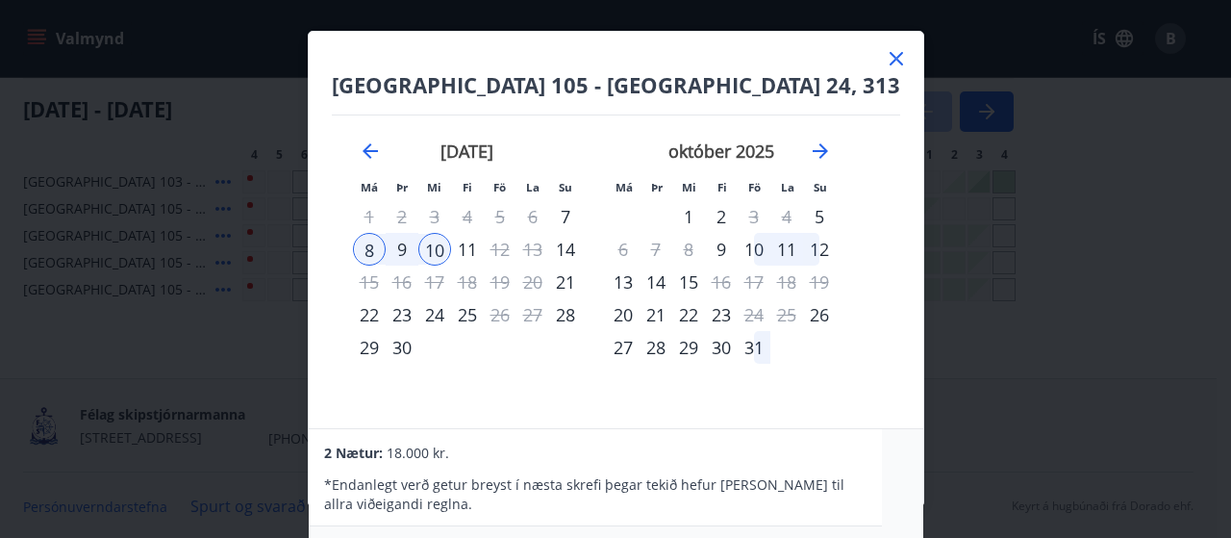
drag, startPoint x: 1149, startPoint y: 247, endPoint x: 81, endPoint y: 238, distance: 1068.4
click at [1085, 180] on div "[GEOGRAPHIC_DATA] 105 - [GEOGRAPHIC_DATA] 24, 313 Má Þr Mi Fi Fö La Su Má Þr Mi…" at bounding box center [615, 269] width 1231 height 538
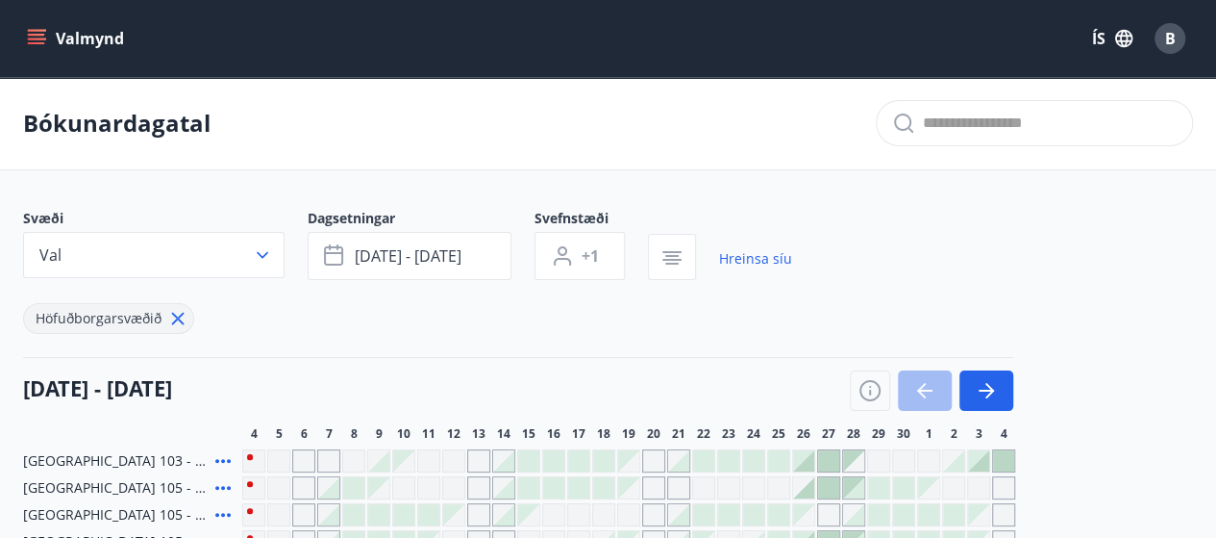
scroll to position [96, 0]
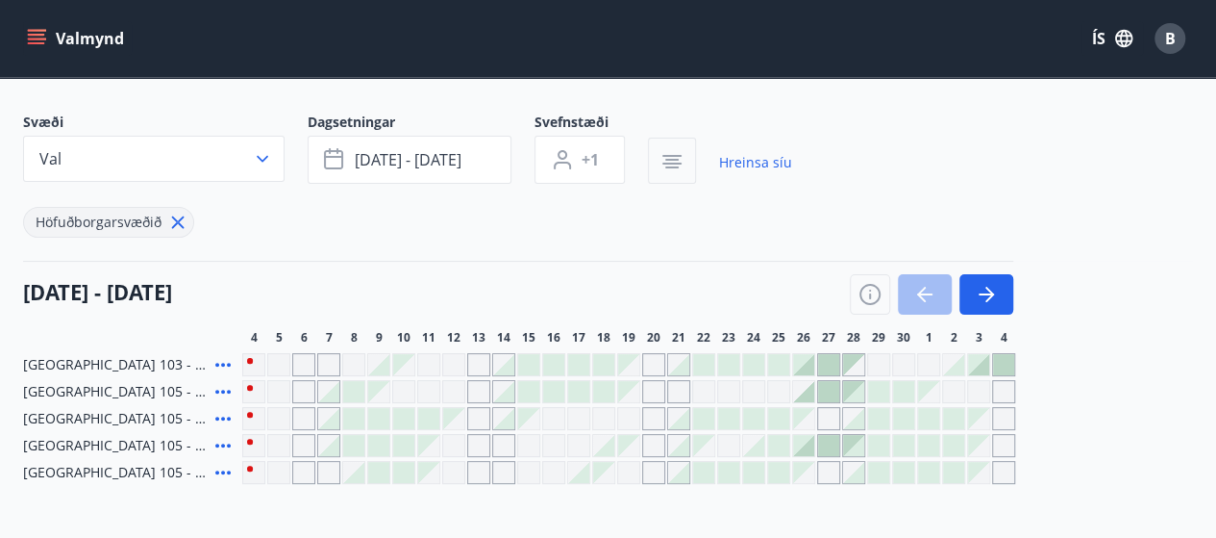
click at [675, 163] on icon "button" at bounding box center [672, 161] width 23 height 23
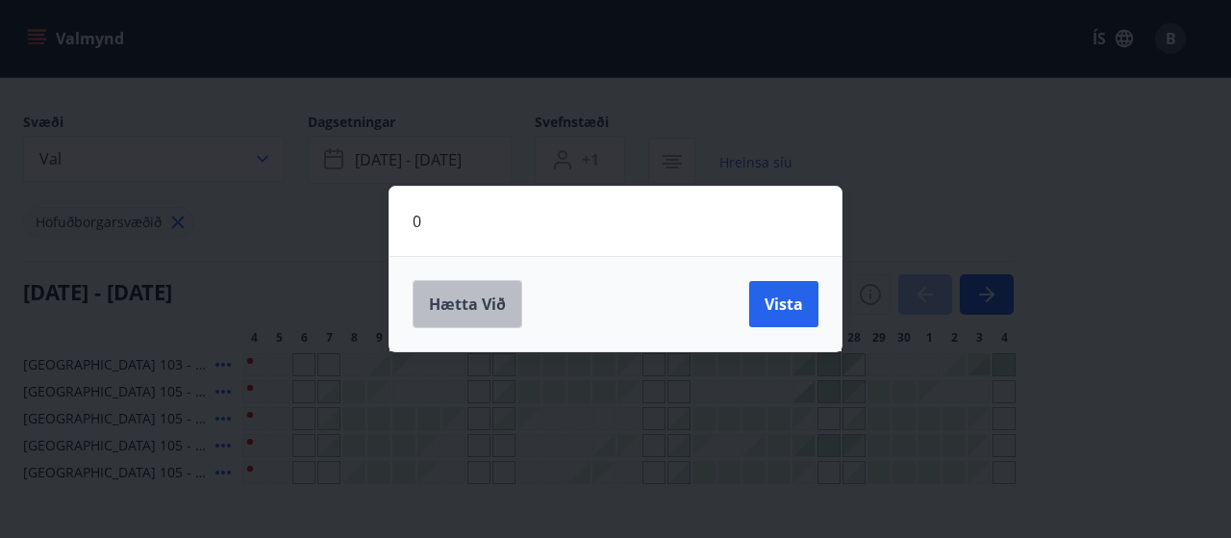
click at [475, 313] on span "Hætta við" at bounding box center [467, 303] width 77 height 21
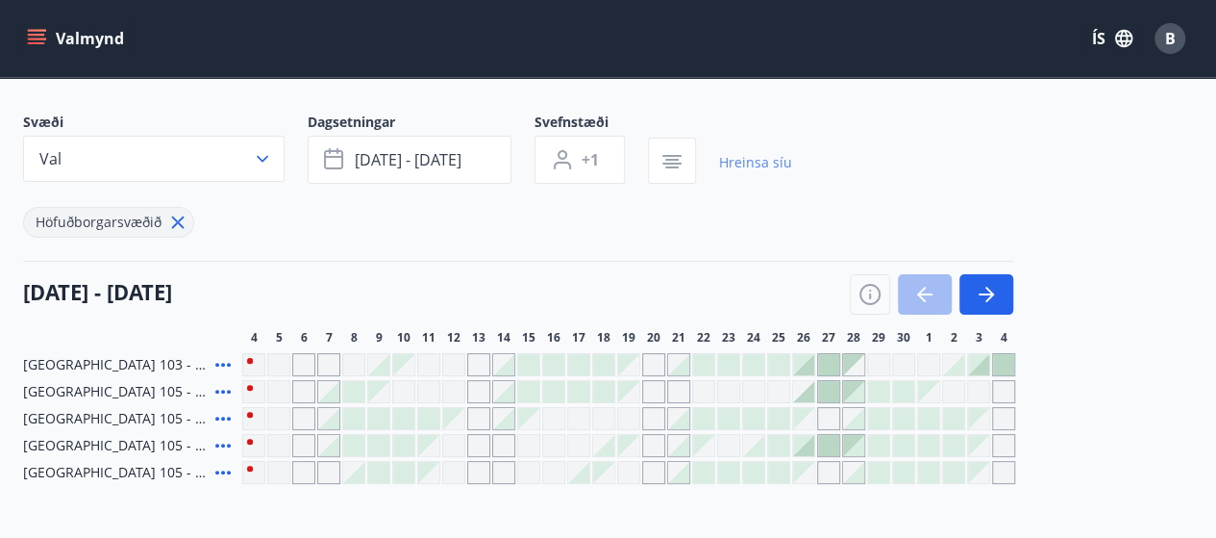
click at [754, 172] on link "Hreinsa síu" at bounding box center [755, 162] width 73 height 42
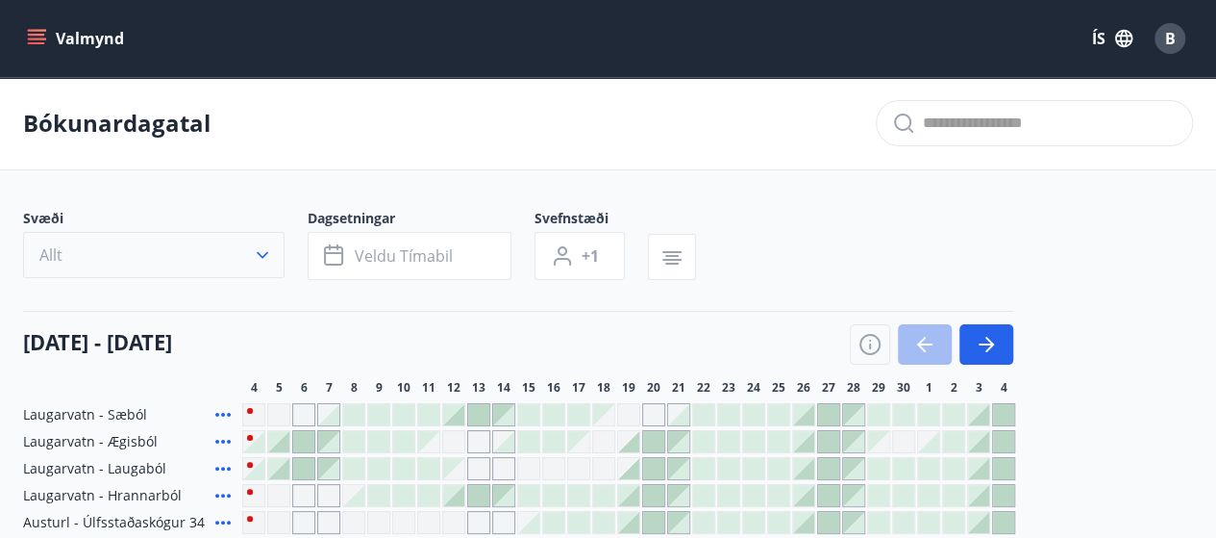
click at [263, 259] on icon "button" at bounding box center [262, 254] width 19 height 19
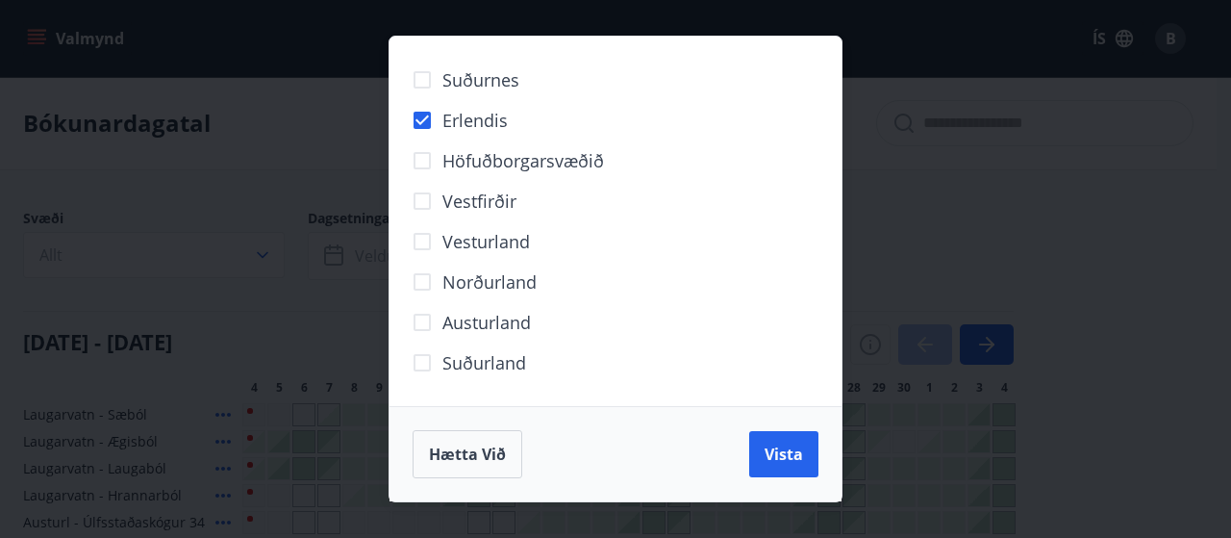
drag, startPoint x: 765, startPoint y: 448, endPoint x: 831, endPoint y: 266, distance: 193.2
click at [766, 447] on span "Vista" at bounding box center [784, 453] width 38 height 21
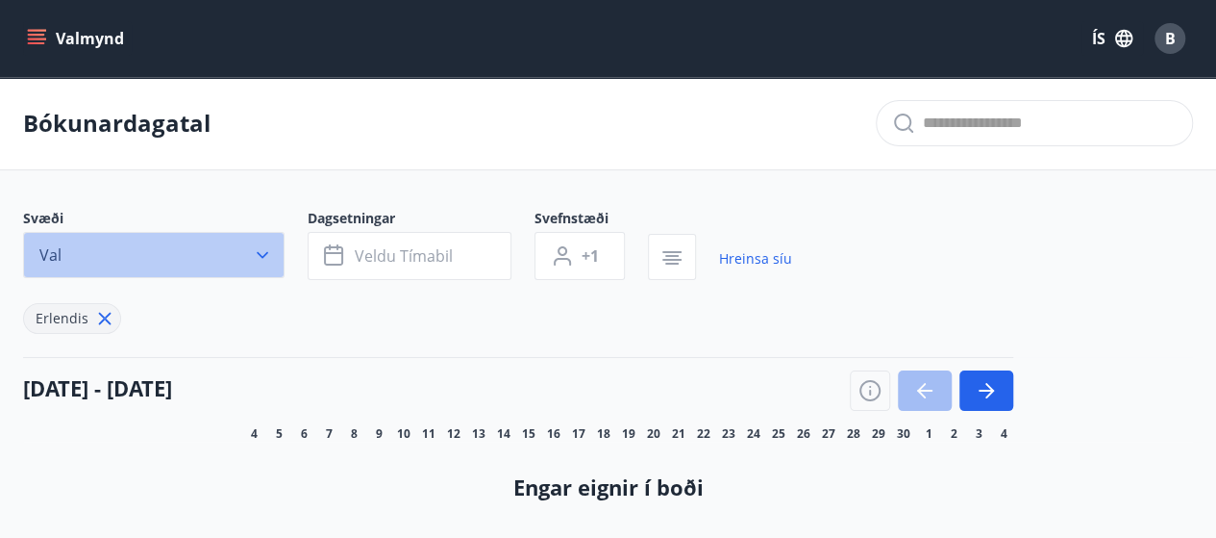
click at [262, 261] on icon "button" at bounding box center [262, 254] width 19 height 19
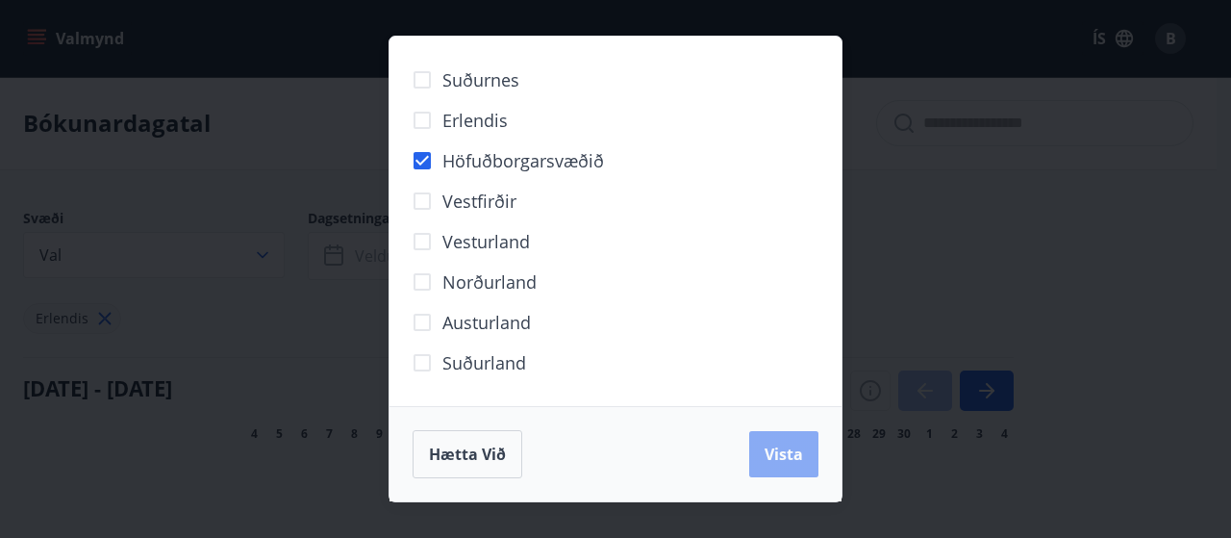
click at [793, 457] on span "Vista" at bounding box center [784, 453] width 38 height 21
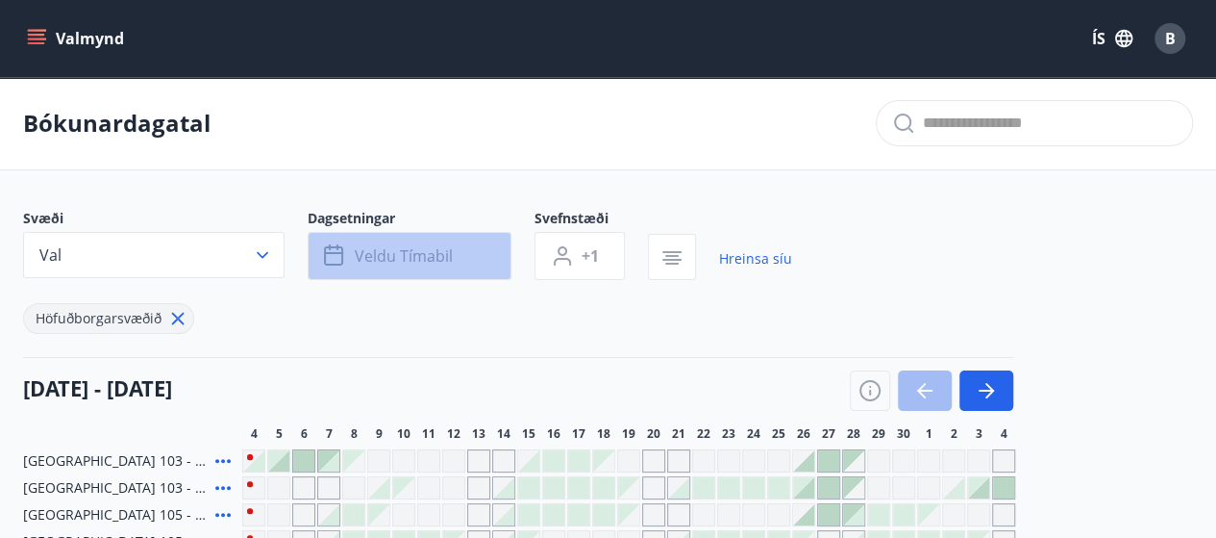
click at [358, 259] on span "Veldu tímabil" at bounding box center [404, 255] width 98 height 21
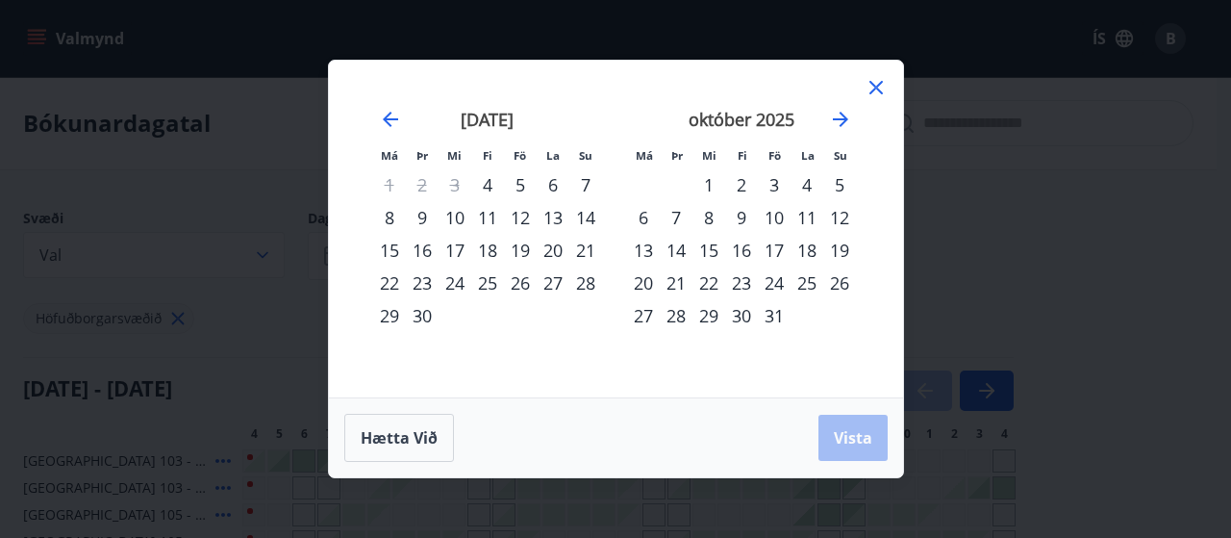
click at [392, 222] on div "8" at bounding box center [389, 217] width 33 height 33
click at [464, 220] on div "10" at bounding box center [455, 217] width 33 height 33
click at [862, 437] on span "Vista" at bounding box center [853, 437] width 38 height 21
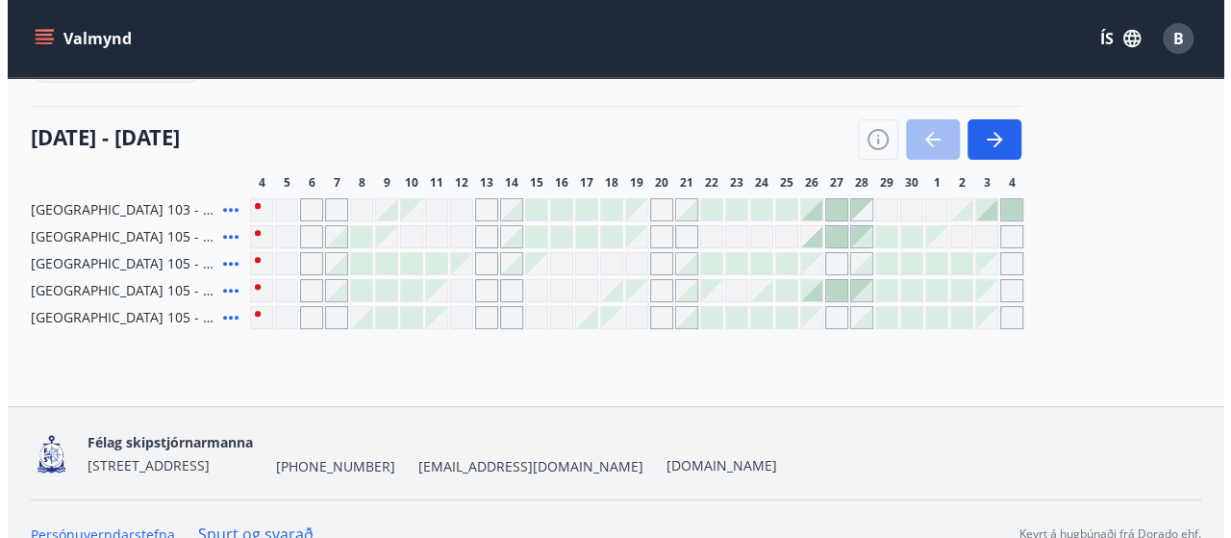
scroll to position [279, 0]
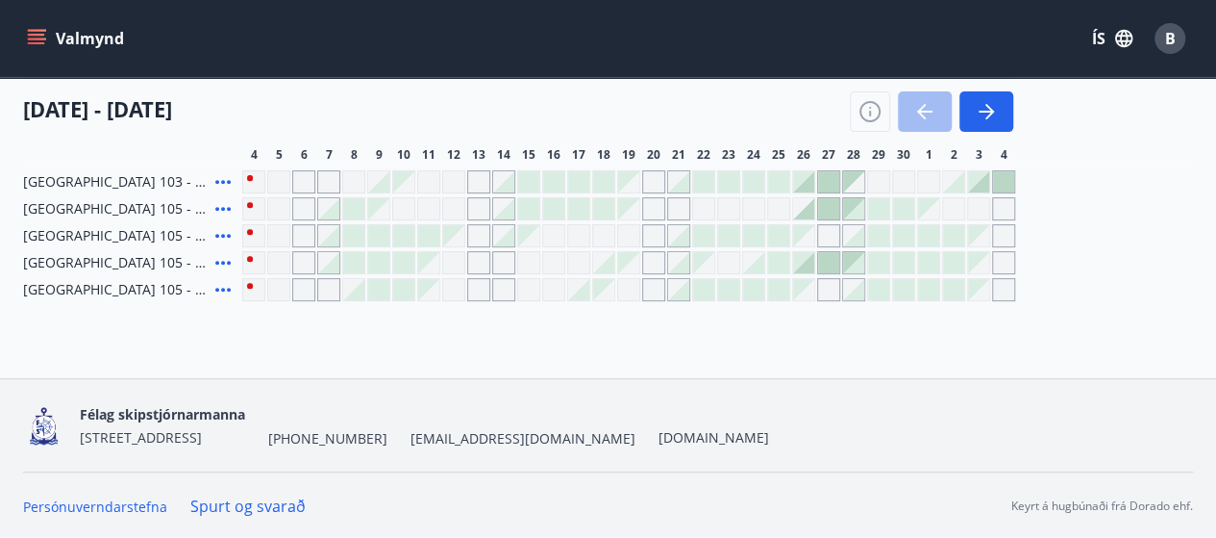
click at [528, 266] on div "Gráir dagar eru ekki bókanlegir" at bounding box center [528, 262] width 23 height 23
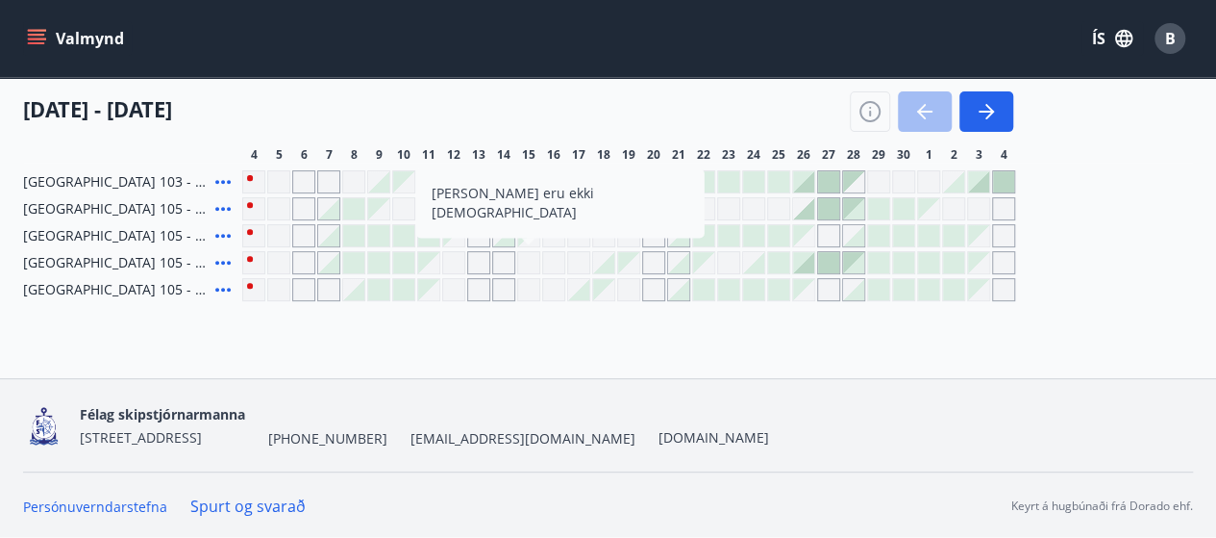
click at [528, 266] on div "Gráir dagar eru ekki bókanlegir" at bounding box center [528, 262] width 23 height 23
drag, startPoint x: 540, startPoint y: 349, endPoint x: 336, endPoint y: 268, distance: 220.2
click at [540, 347] on div "Bókunardagatal Svæði Val Dagsetningar [DATE] - [DATE] Svefnstæði +1 Hreinsa síu…" at bounding box center [608, 88] width 1216 height 580
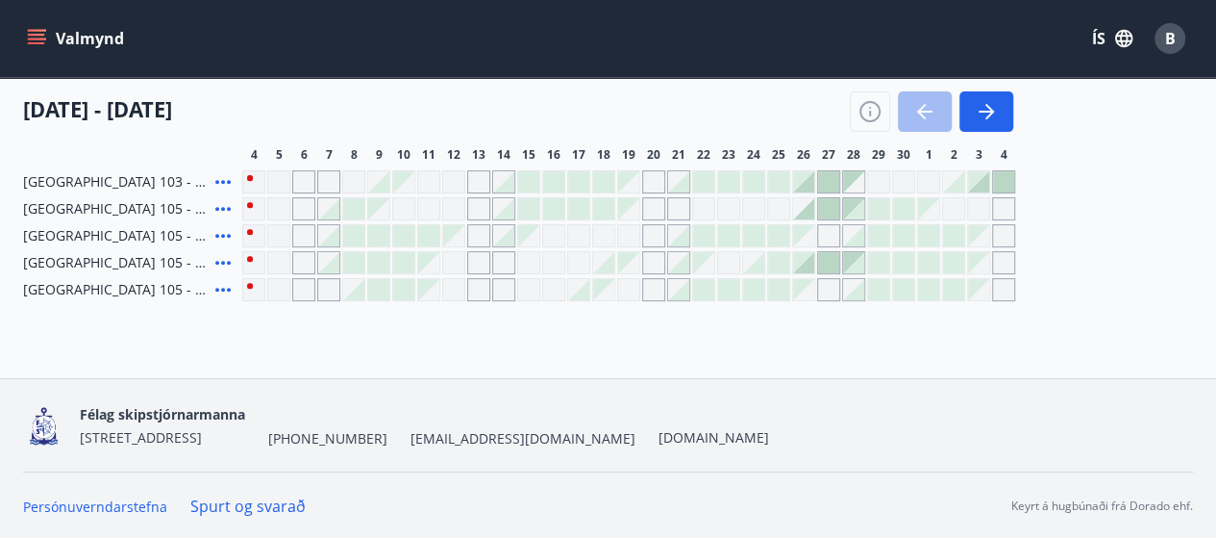
click at [350, 239] on div at bounding box center [353, 235] width 21 height 21
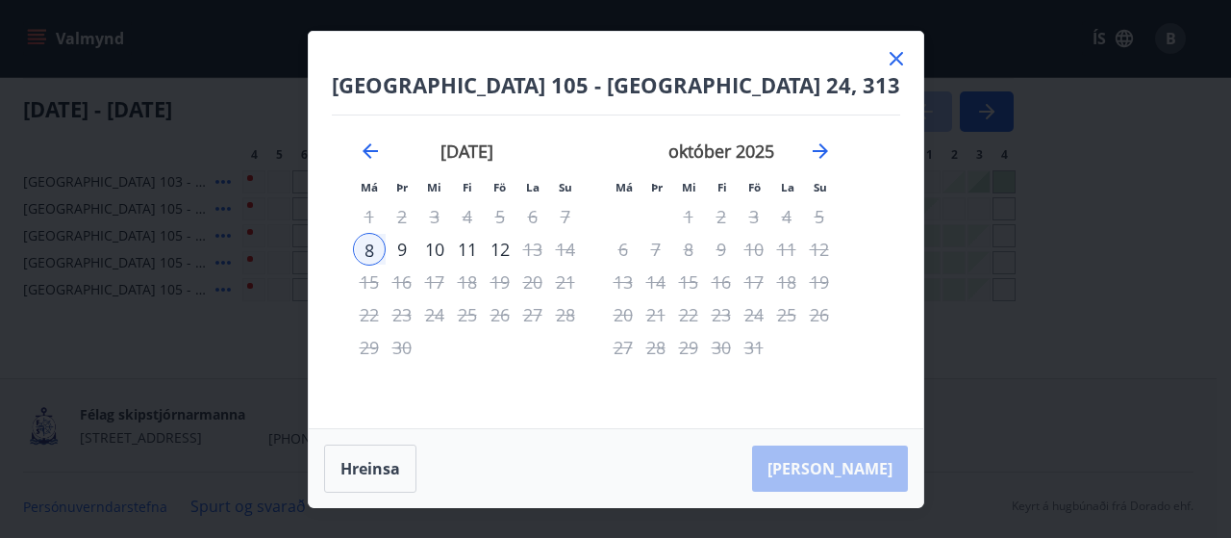
click at [484, 254] on div "11" at bounding box center [467, 249] width 33 height 33
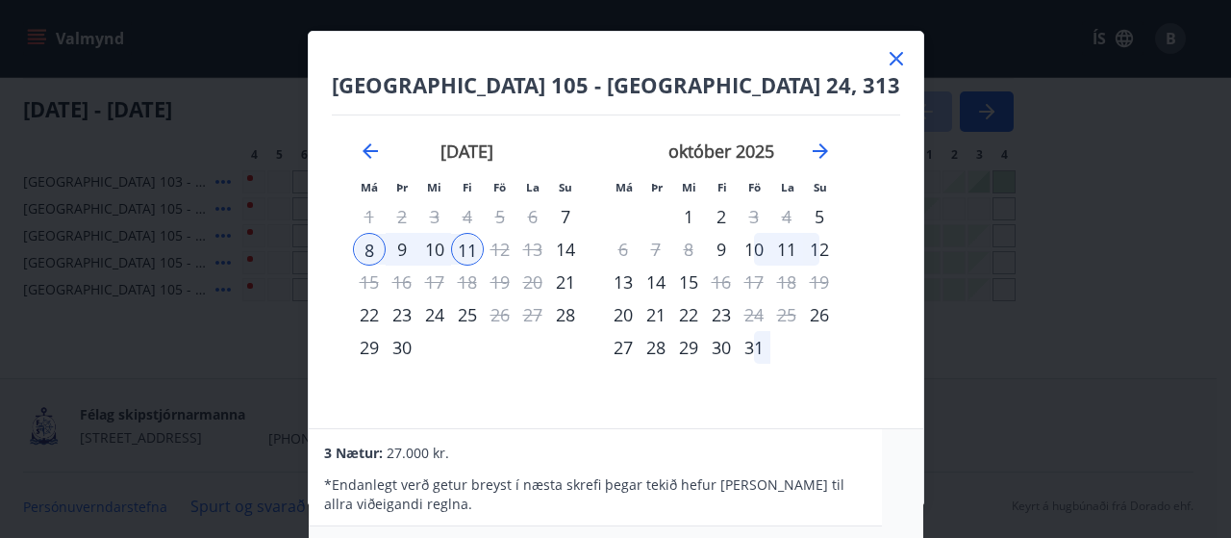
click at [885, 55] on icon at bounding box center [896, 58] width 23 height 23
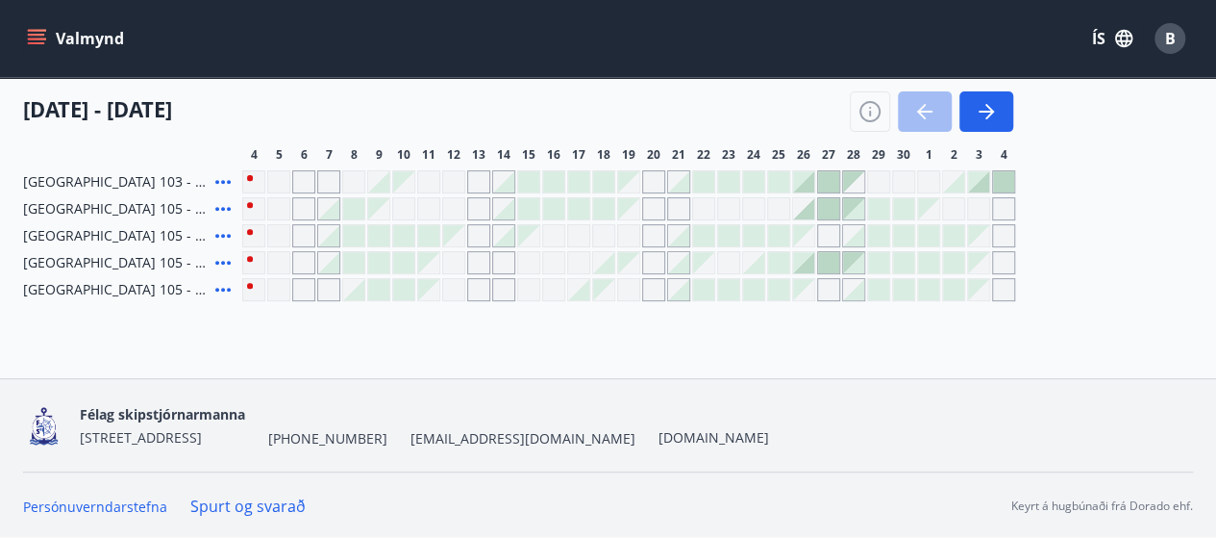
click at [334, 239] on div at bounding box center [328, 235] width 21 height 21
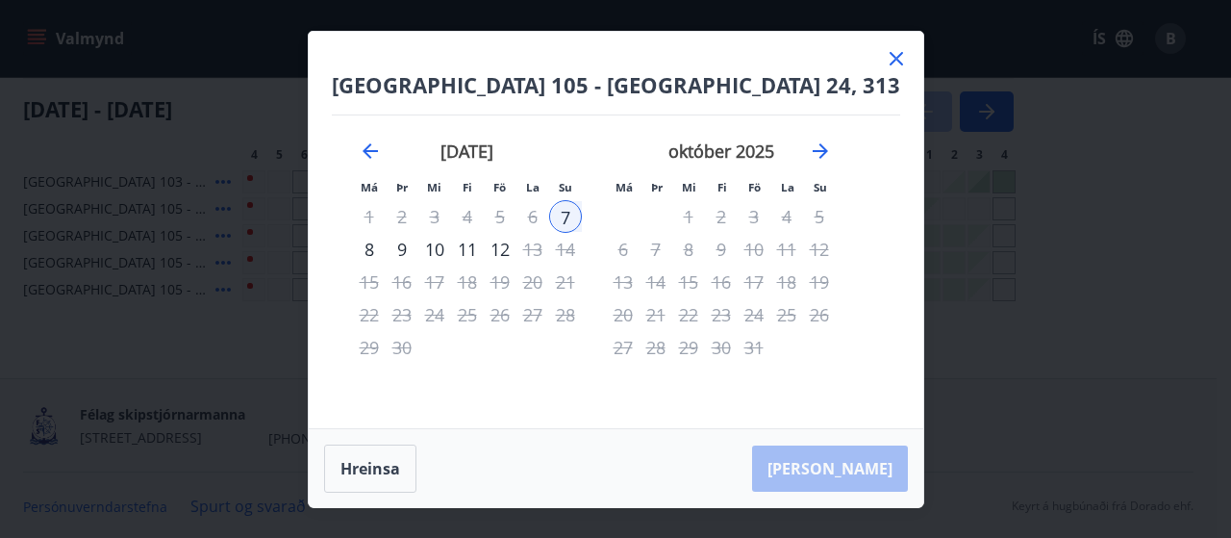
click at [484, 255] on div "11" at bounding box center [467, 249] width 33 height 33
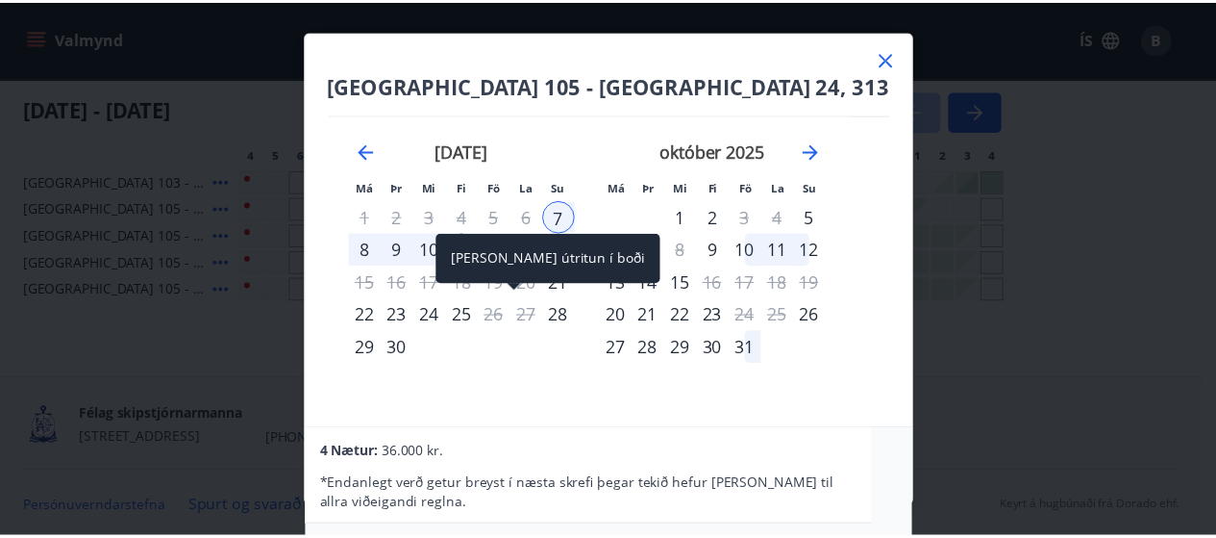
scroll to position [0, 0]
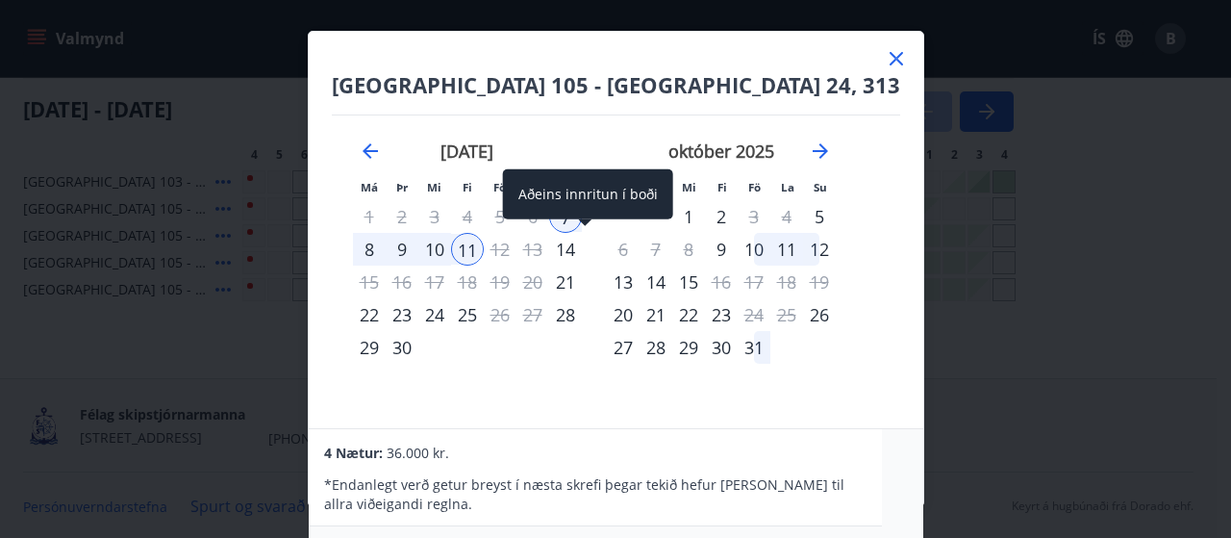
click at [589, 220] on span at bounding box center [584, 224] width 13 height 10
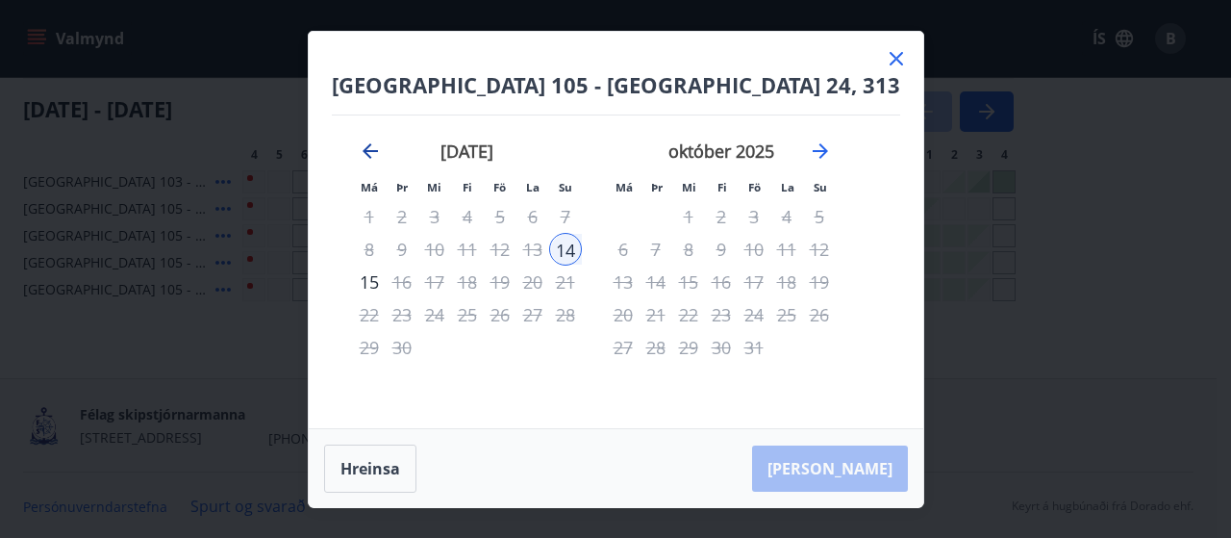
click at [378, 149] on icon "Move backward to switch to the previous month." at bounding box center [370, 150] width 15 height 15
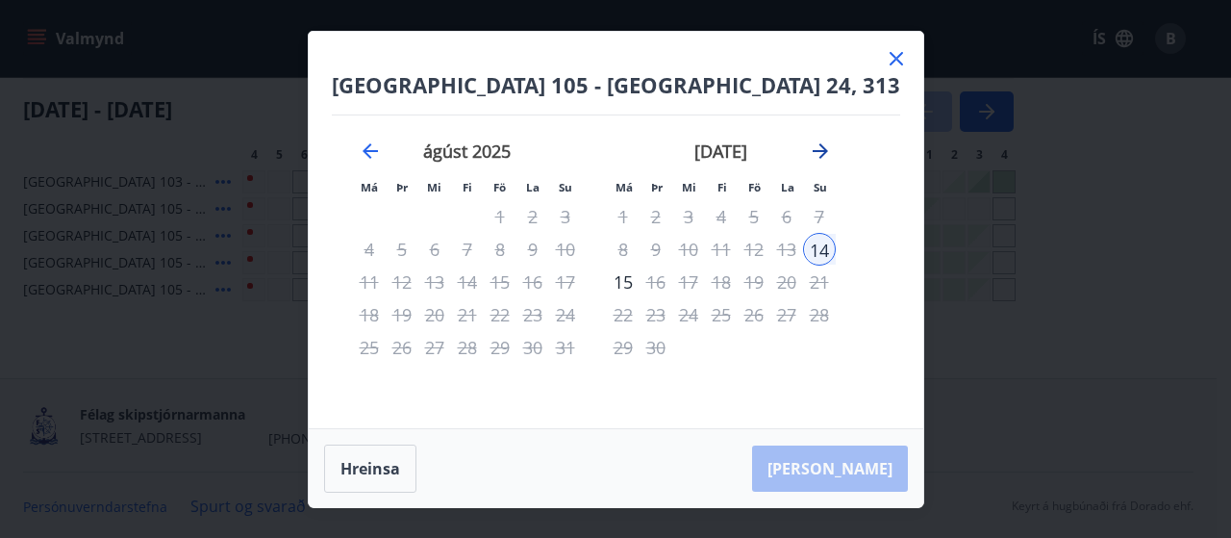
click at [832, 142] on icon "Move forward to switch to the next month." at bounding box center [820, 150] width 23 height 23
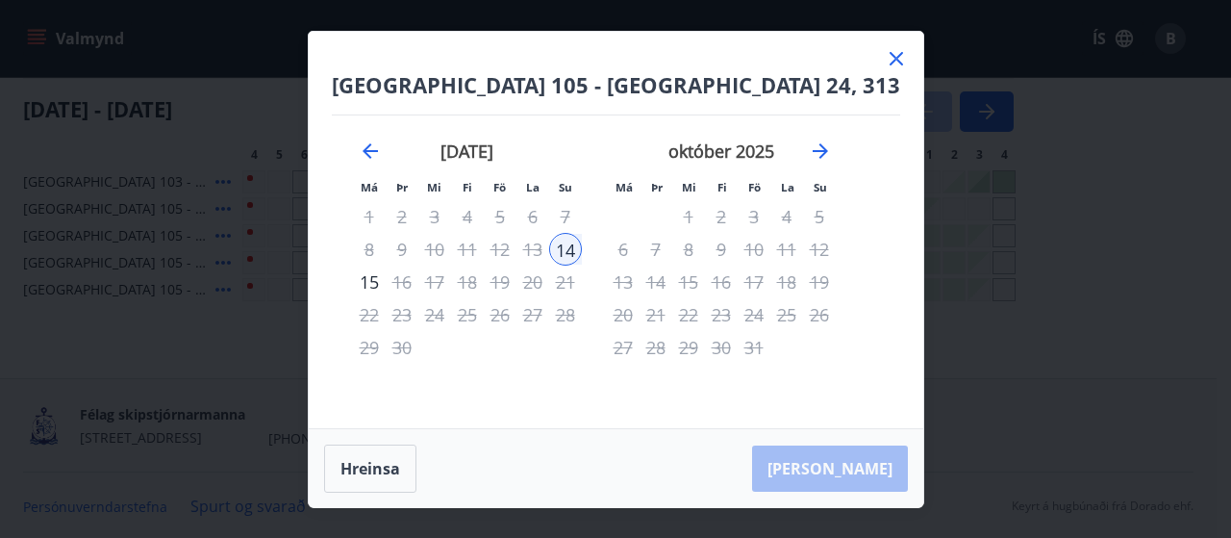
click at [890, 61] on icon at bounding box center [896, 58] width 13 height 13
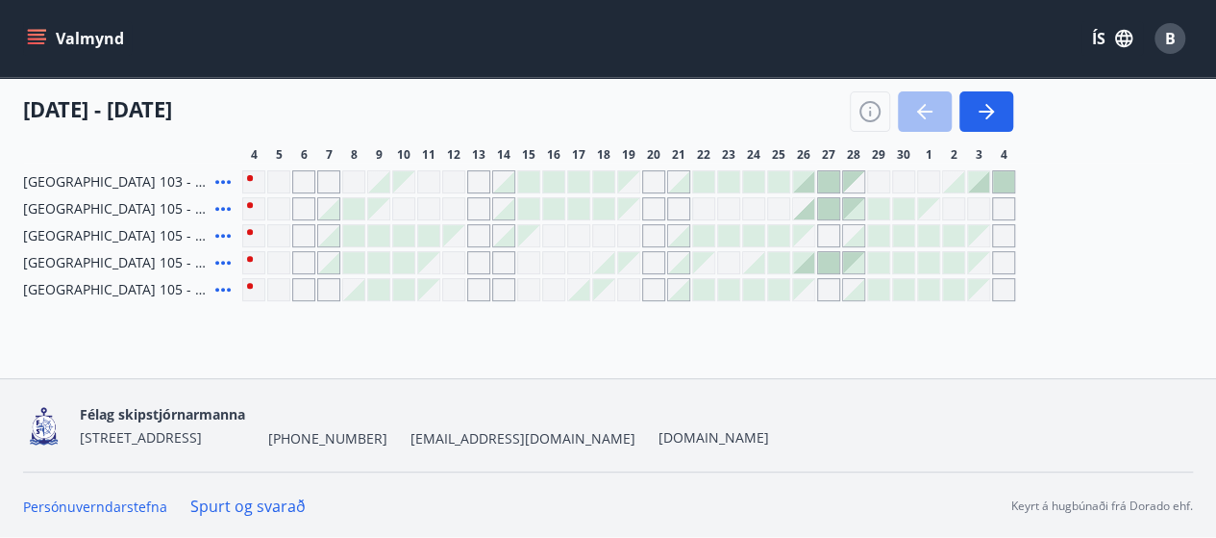
click at [225, 237] on icon at bounding box center [223, 235] width 23 height 23
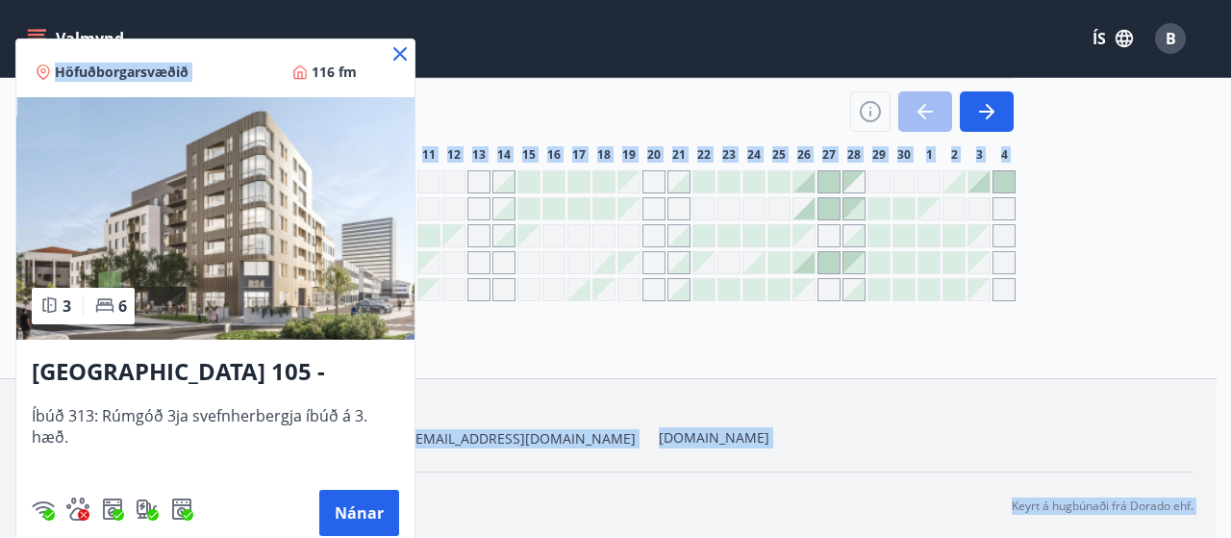
drag, startPoint x: 256, startPoint y: 61, endPoint x: 328, endPoint y: -14, distance: 104.1
click at [328, 0] on html "Valmynd ÍS B Bókunardagatal Svæði Val Dagsetningar [DATE] - [DATE] Svefnstæði +…" at bounding box center [615, 128] width 1231 height 815
click at [367, 503] on button "Nánar" at bounding box center [359, 512] width 80 height 46
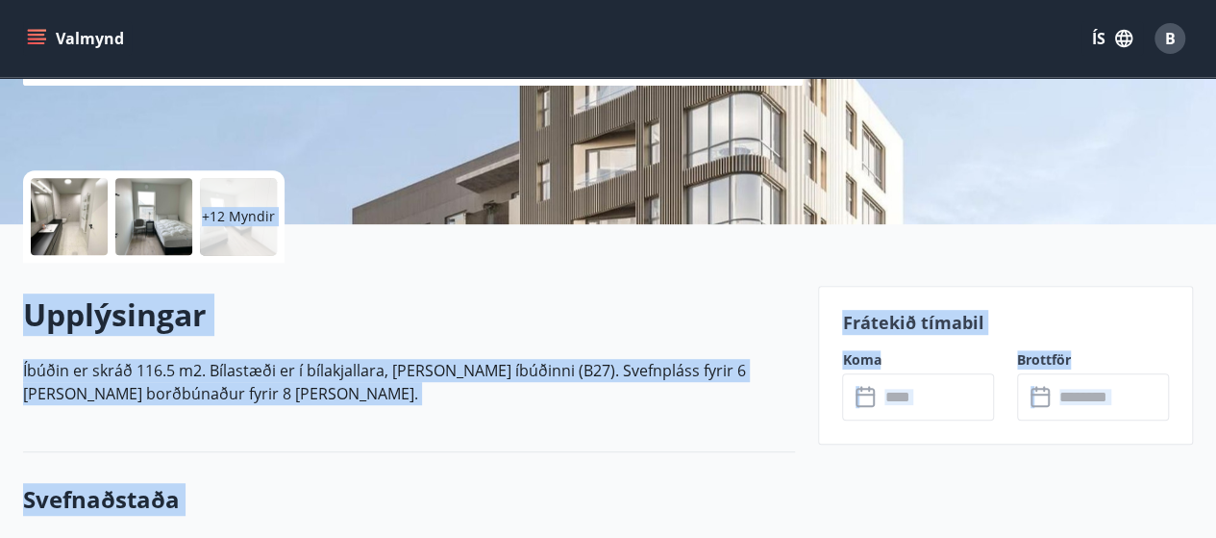
scroll to position [481, 0]
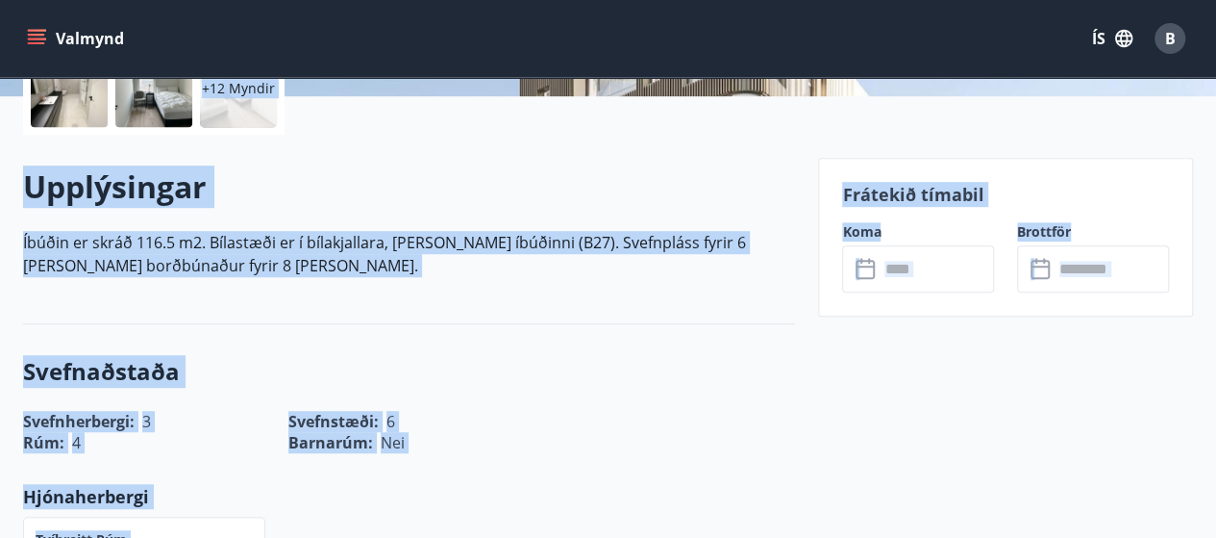
drag, startPoint x: 704, startPoint y: 124, endPoint x: 698, endPoint y: 107, distance: 18.2
click at [704, 122] on div "+12 Myndir" at bounding box center [409, 88] width 772 height 92
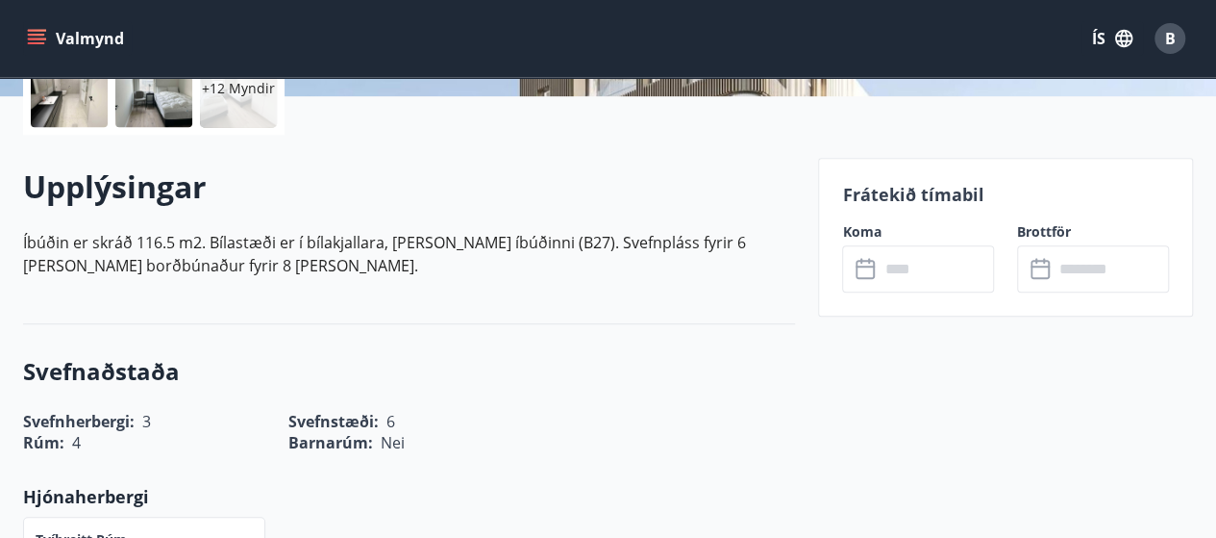
click at [868, 225] on label "Koma" at bounding box center [918, 231] width 152 height 19
click at [881, 197] on p "Frátekið tímabil" at bounding box center [1005, 194] width 327 height 25
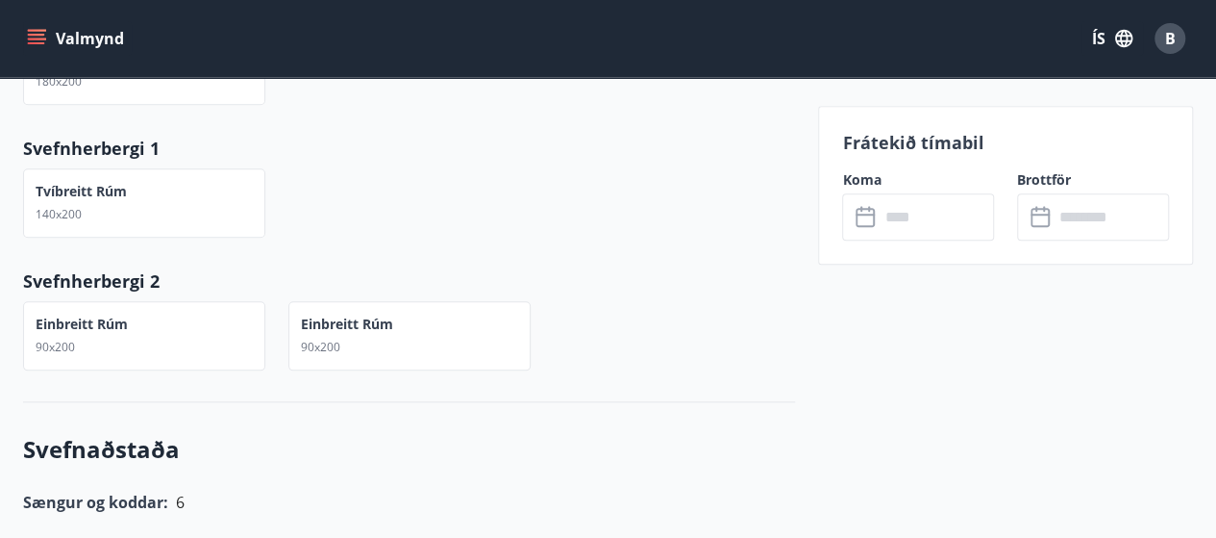
scroll to position [673, 0]
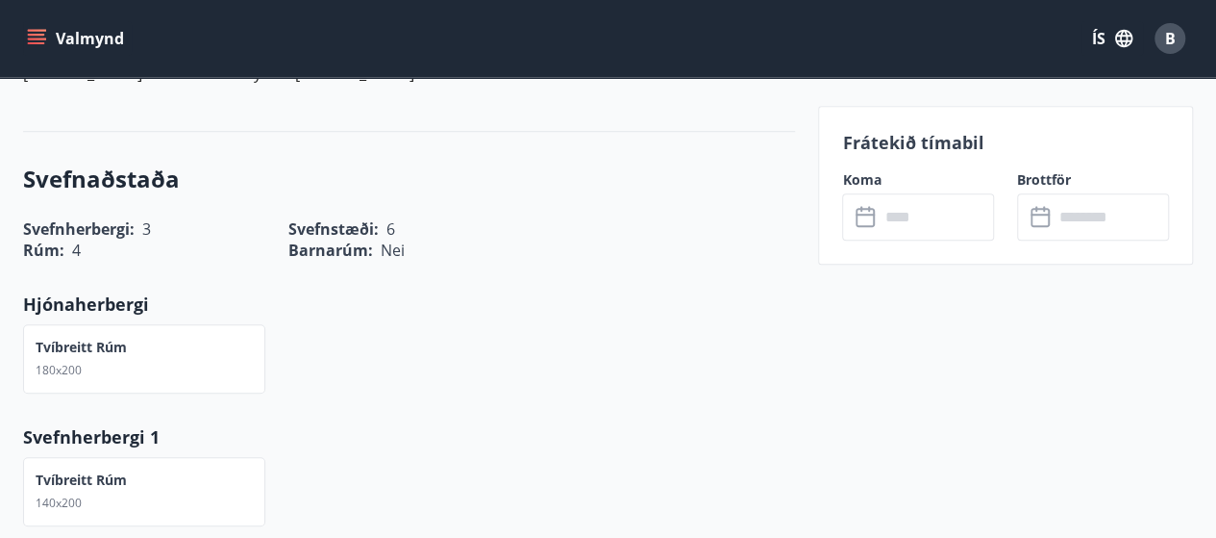
click at [910, 224] on input "text" at bounding box center [936, 216] width 115 height 47
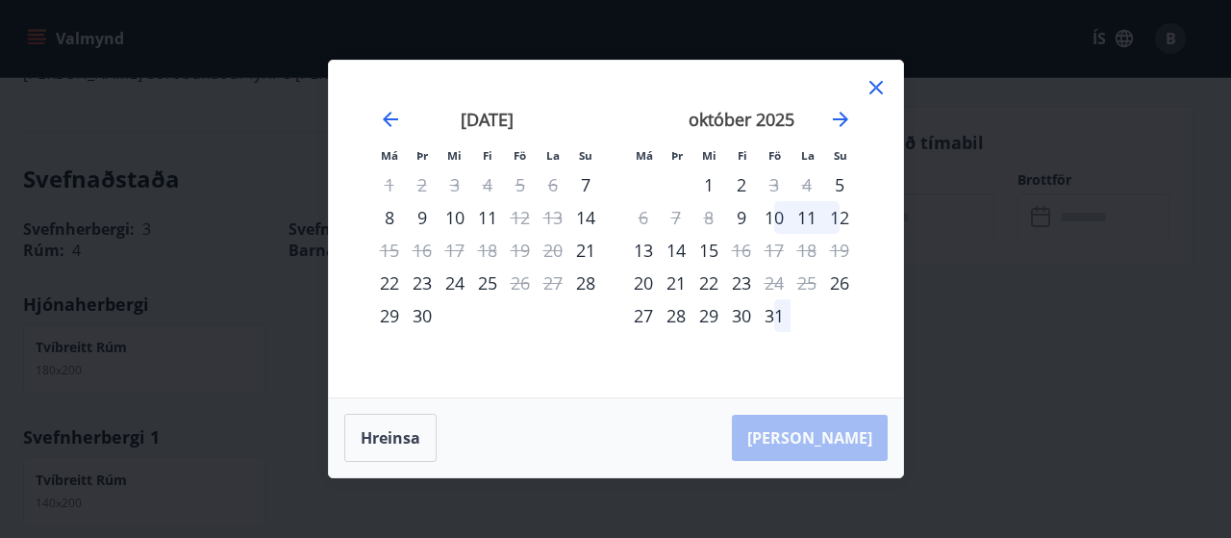
click at [390, 221] on div "8" at bounding box center [389, 217] width 33 height 33
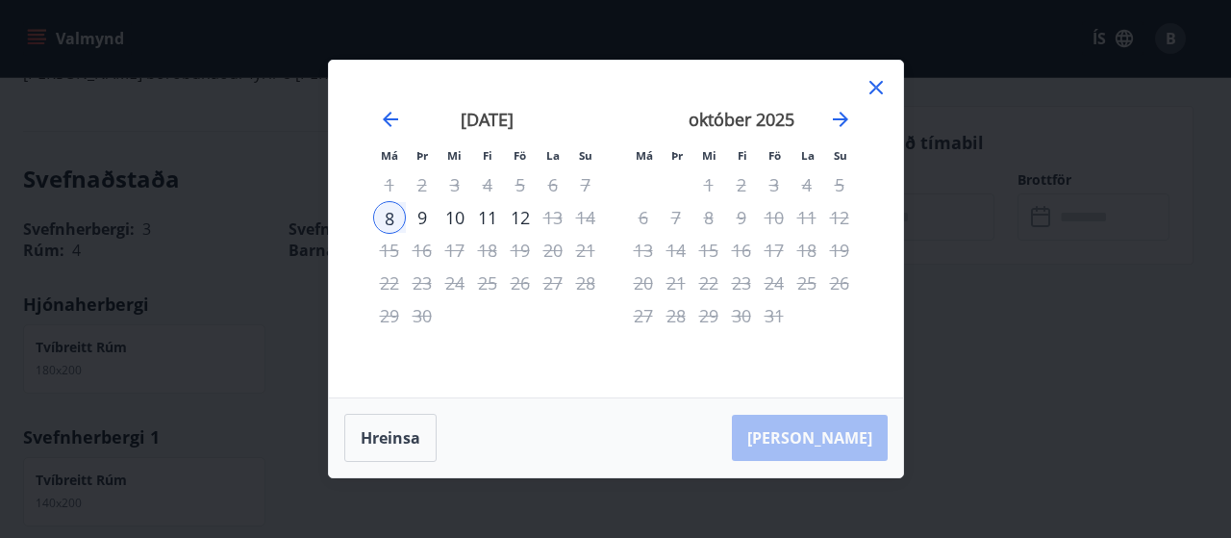
click at [462, 224] on div "10" at bounding box center [455, 217] width 33 height 33
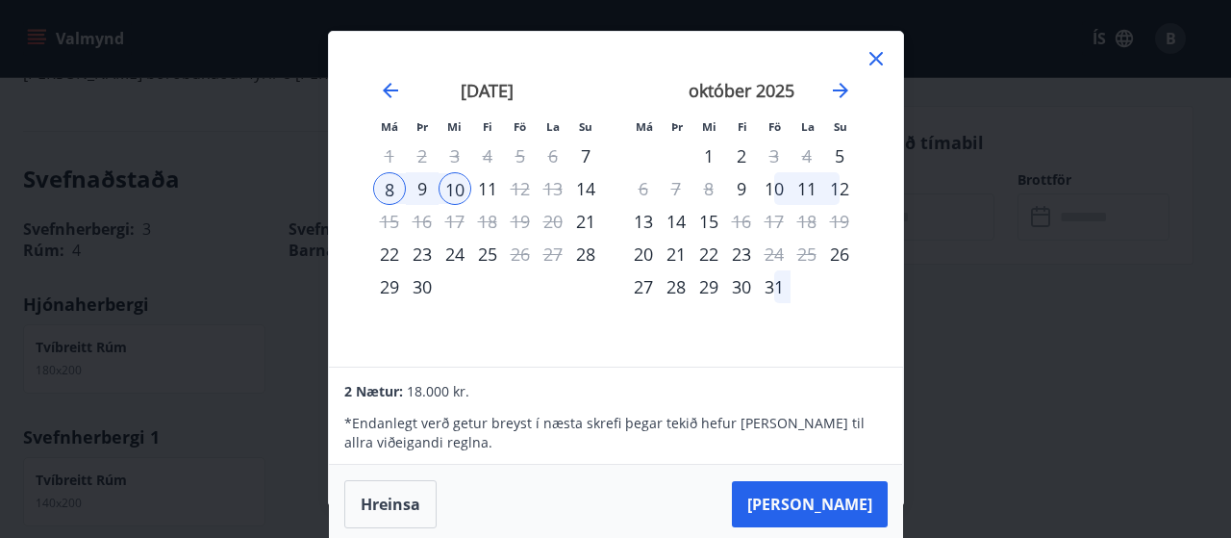
drag, startPoint x: 877, startPoint y: 57, endPoint x: 809, endPoint y: 109, distance: 85.8
click at [878, 57] on icon at bounding box center [875, 58] width 13 height 13
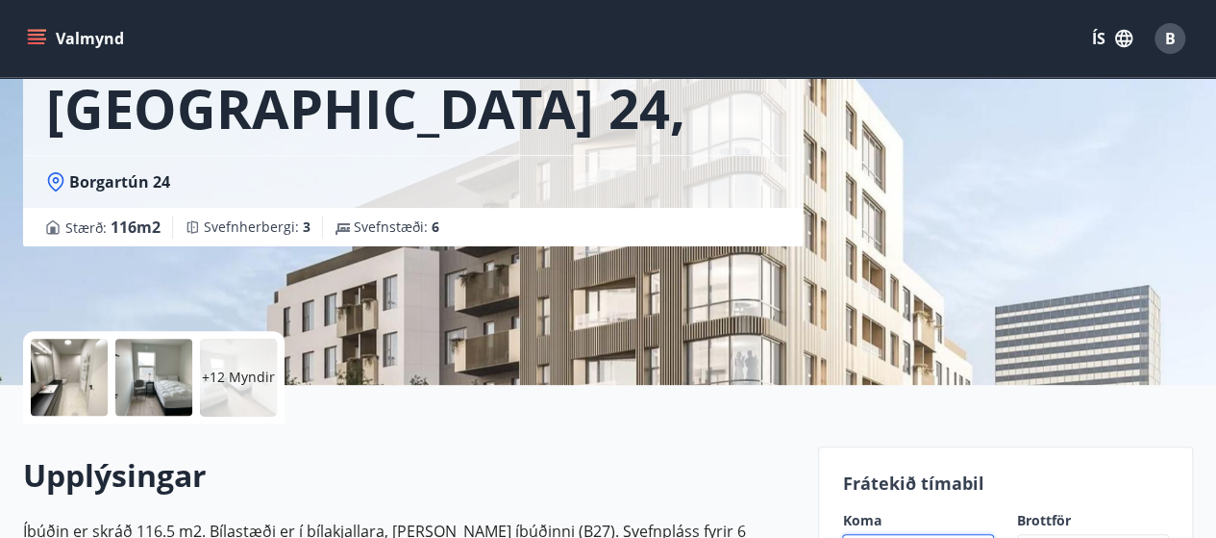
scroll to position [0, 0]
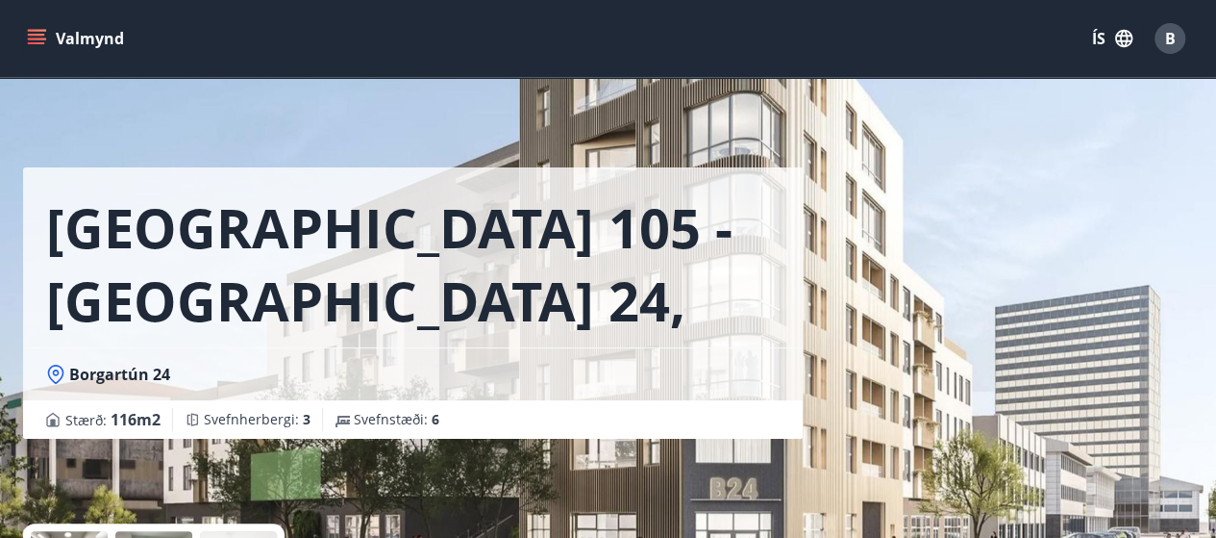
drag, startPoint x: 639, startPoint y: 270, endPoint x: 381, endPoint y: 201, distance: 267.8
click at [627, 263] on h1 "[GEOGRAPHIC_DATA] 105 - [GEOGRAPHIC_DATA] 24, 313" at bounding box center [413, 263] width 734 height 146
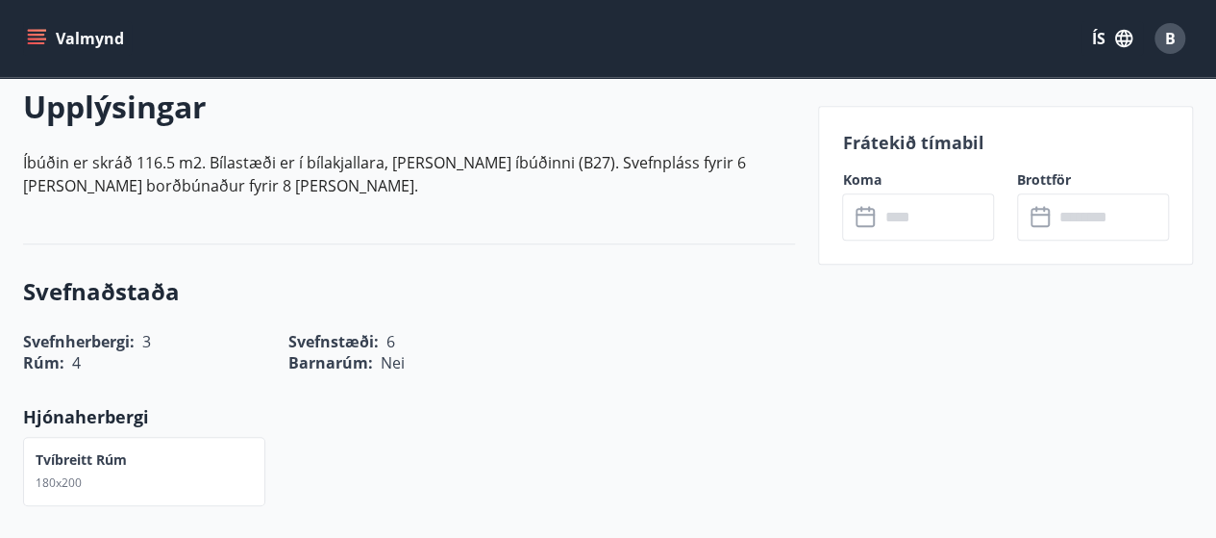
scroll to position [673, 0]
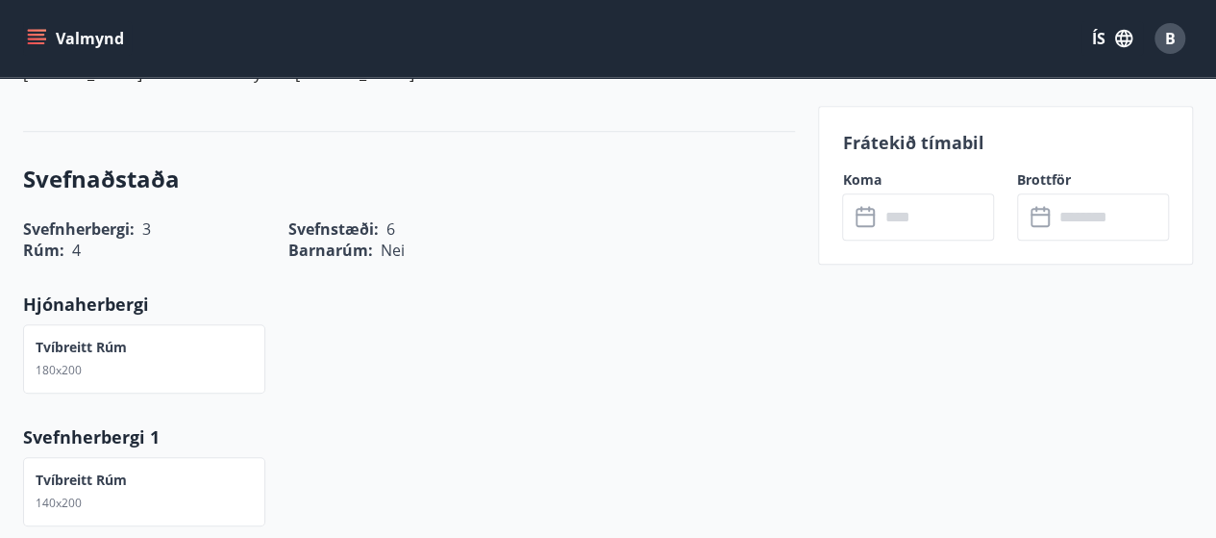
click at [869, 214] on icon at bounding box center [867, 217] width 23 height 23
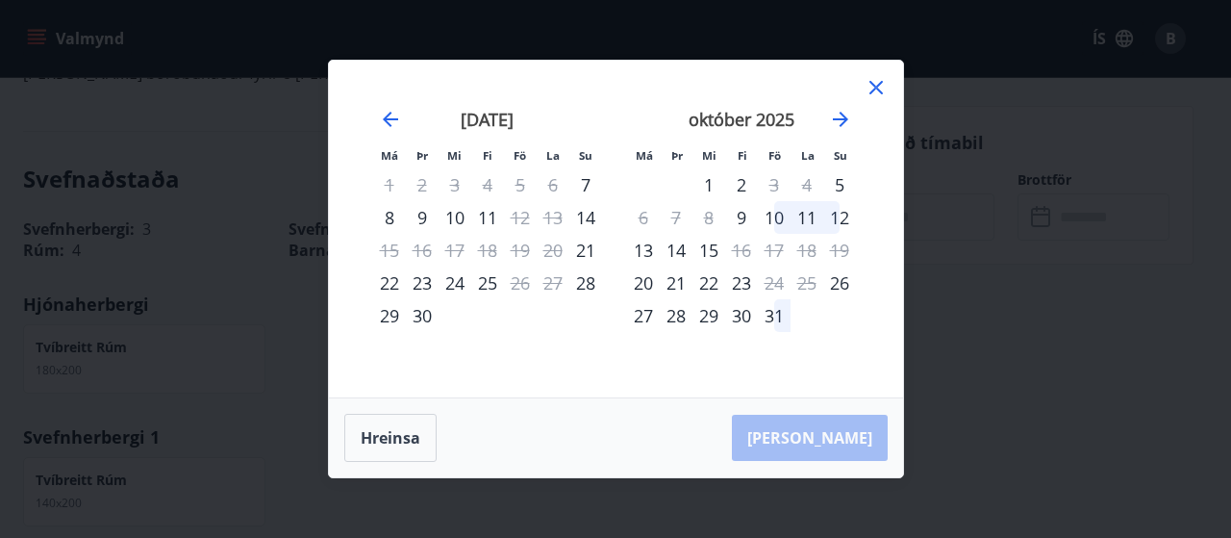
click at [389, 213] on div "8" at bounding box center [389, 217] width 33 height 33
click at [865, 92] on icon at bounding box center [876, 87] width 23 height 23
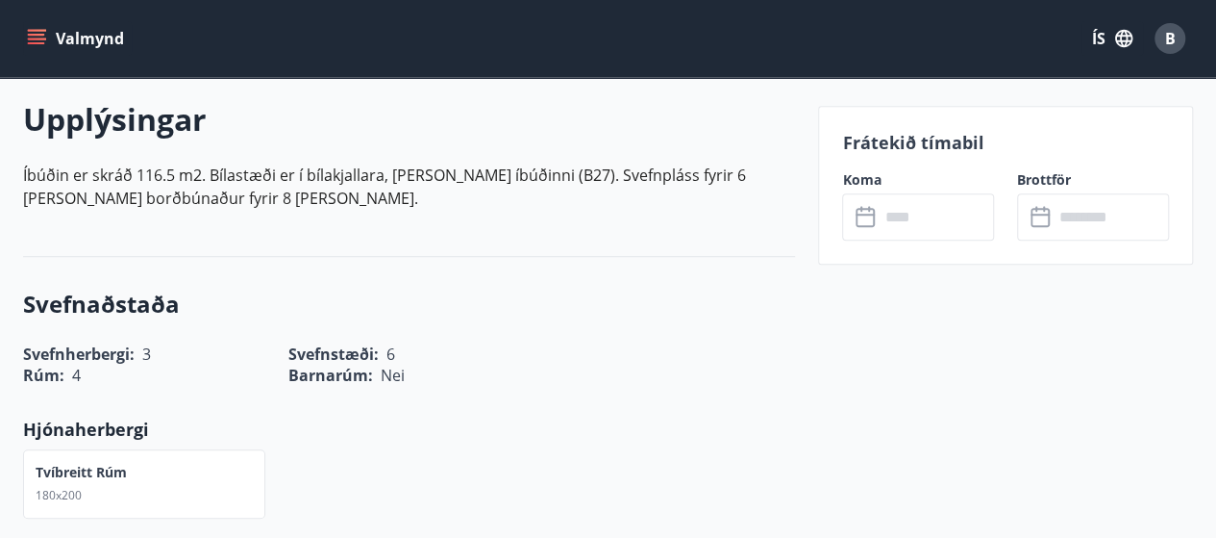
scroll to position [577, 0]
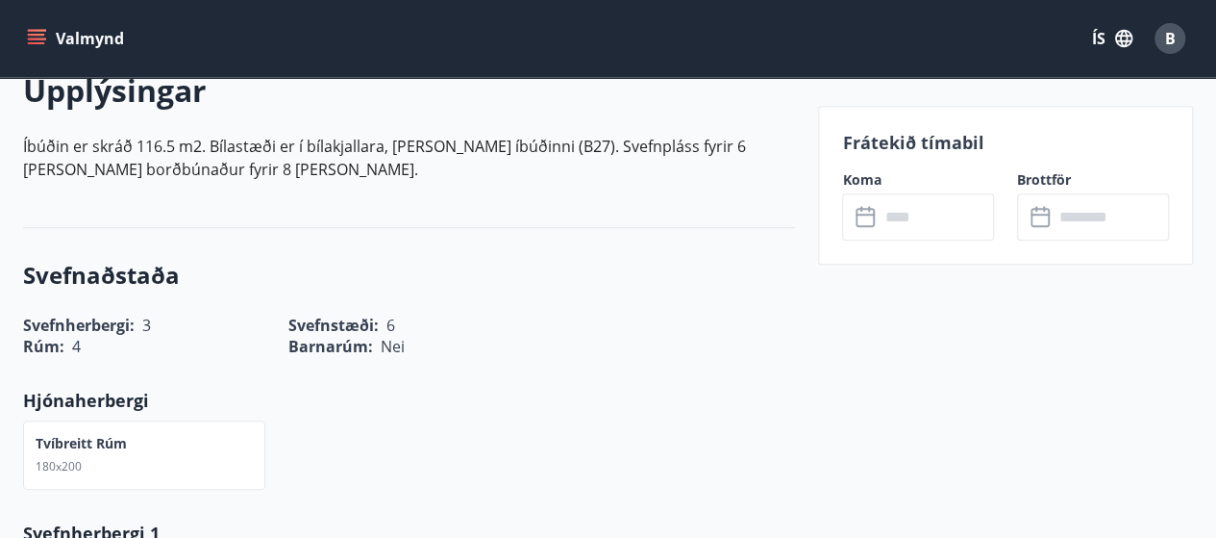
click at [866, 220] on icon at bounding box center [867, 217] width 23 height 23
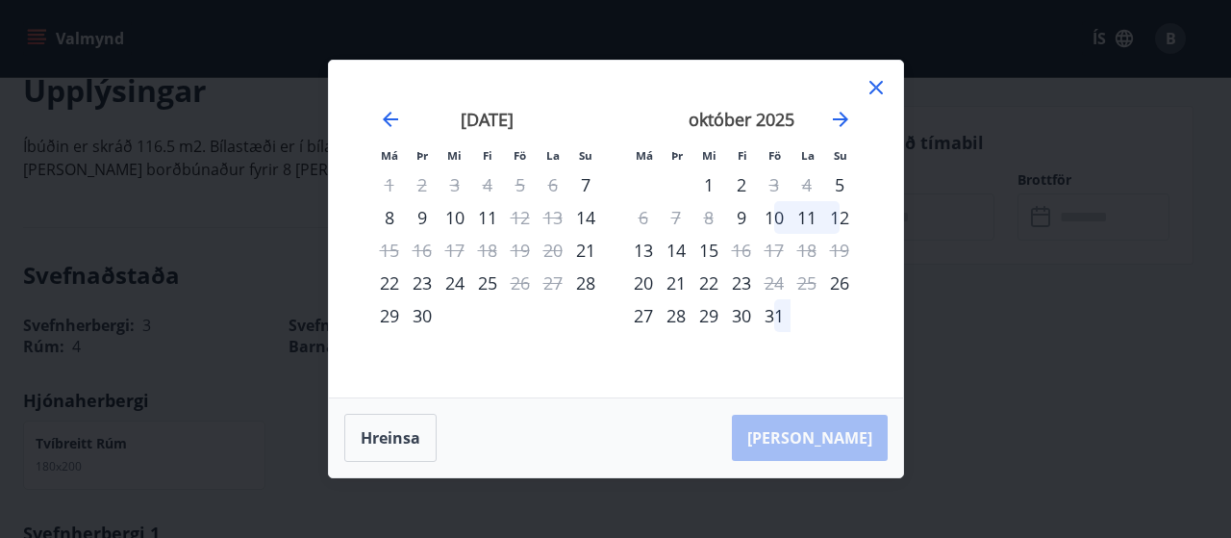
click at [387, 219] on div "8" at bounding box center [389, 217] width 33 height 33
click at [388, 222] on div "8" at bounding box center [389, 217] width 33 height 33
click at [387, 442] on button "Hreinsa" at bounding box center [390, 438] width 92 height 48
click at [390, 220] on div "8" at bounding box center [389, 217] width 33 height 33
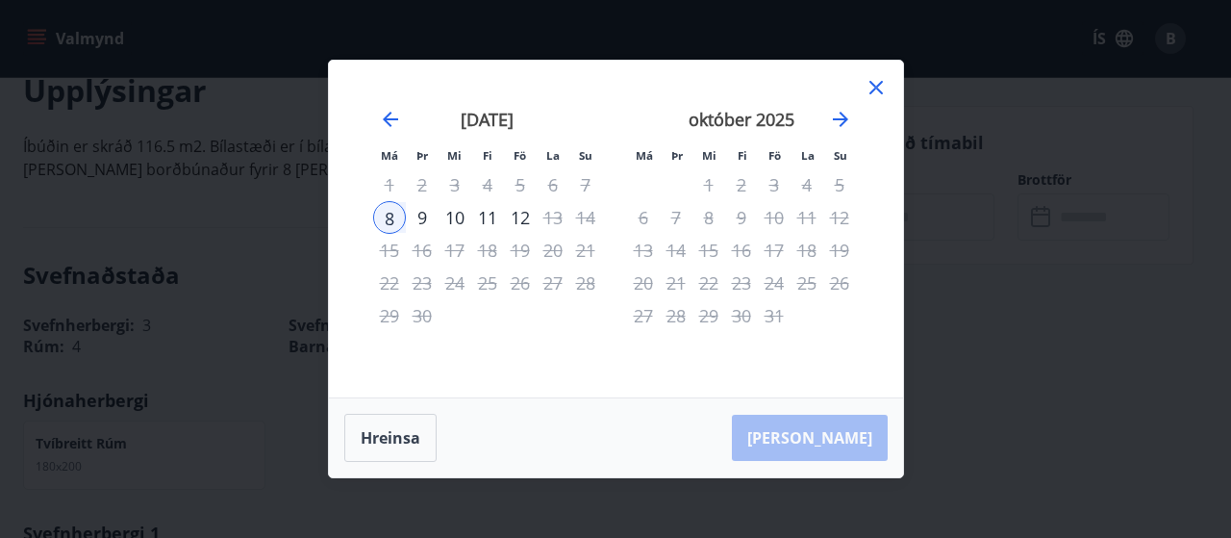
click at [456, 222] on div "10" at bounding box center [455, 217] width 33 height 33
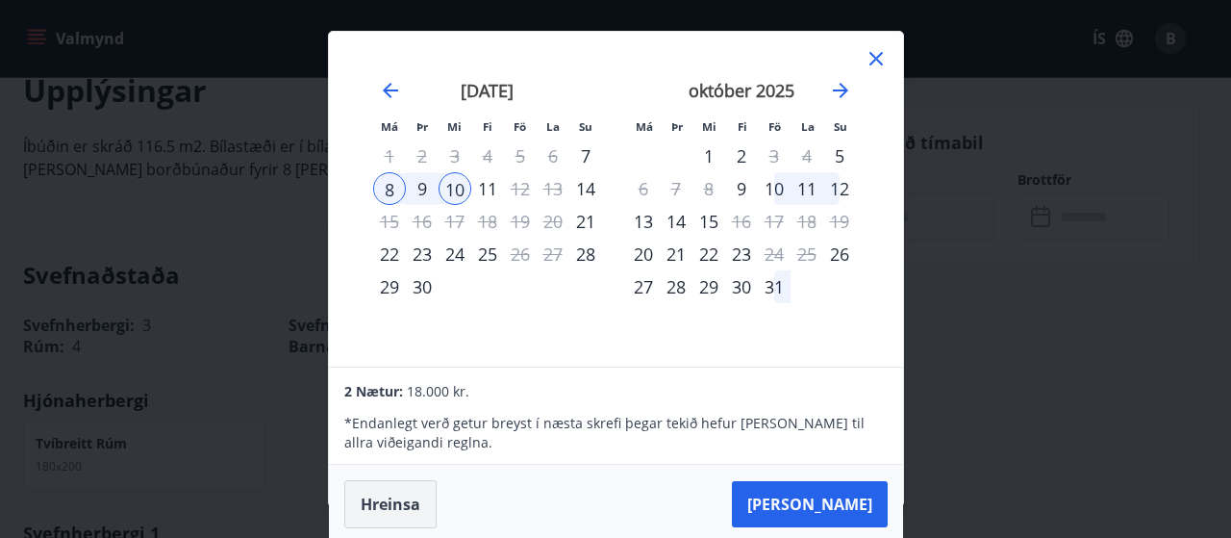
click at [389, 500] on button "Hreinsa" at bounding box center [390, 504] width 92 height 48
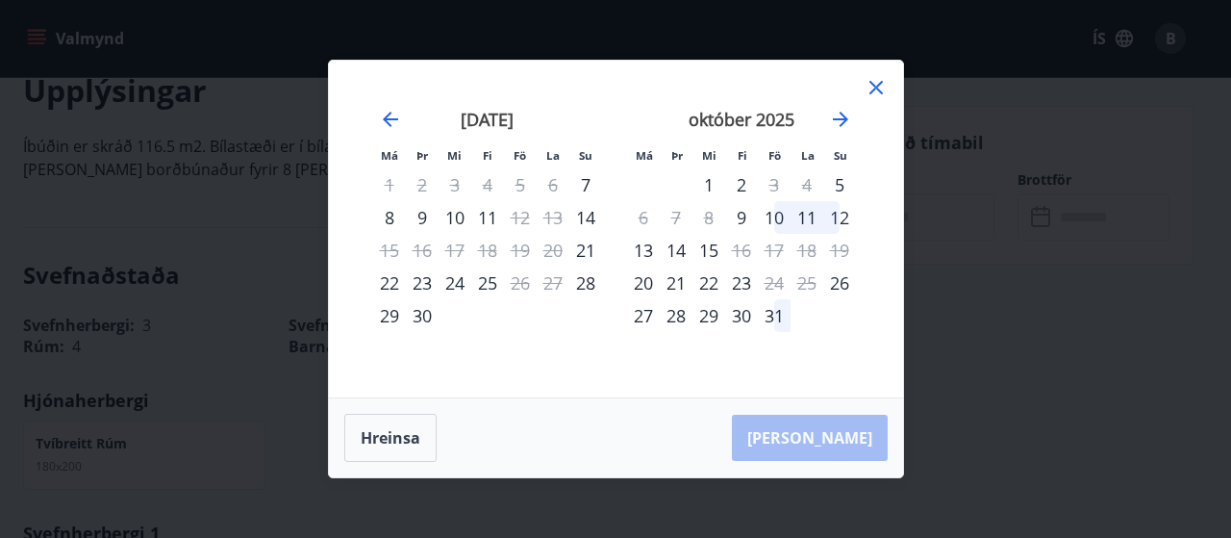
click at [878, 86] on icon at bounding box center [875, 87] width 13 height 13
